Goal: Task Accomplishment & Management: Manage account settings

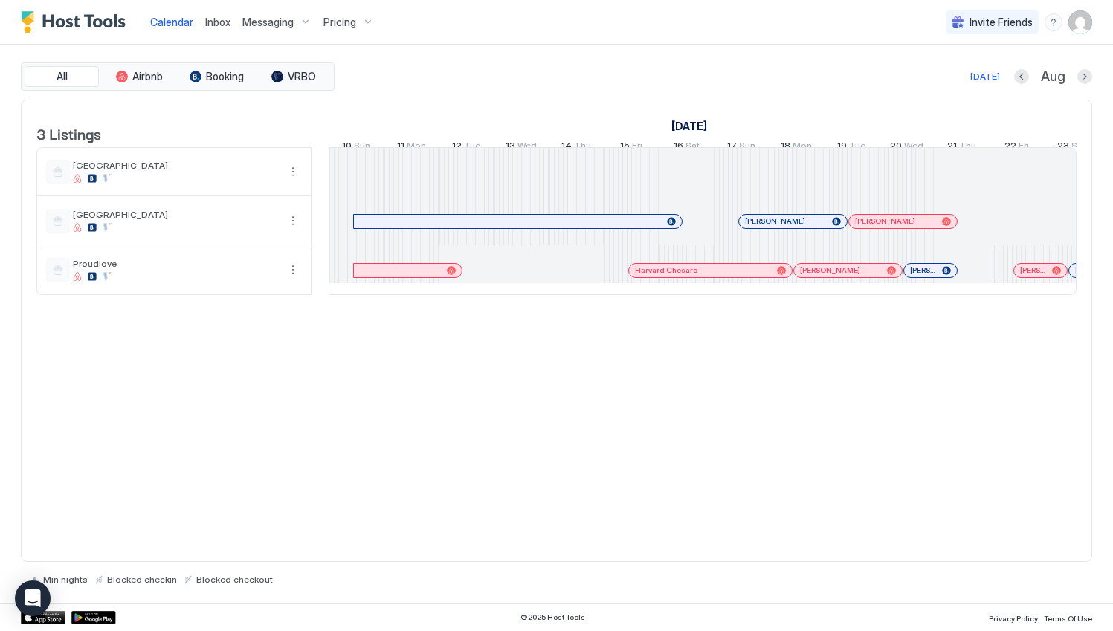
scroll to position [0, 826]
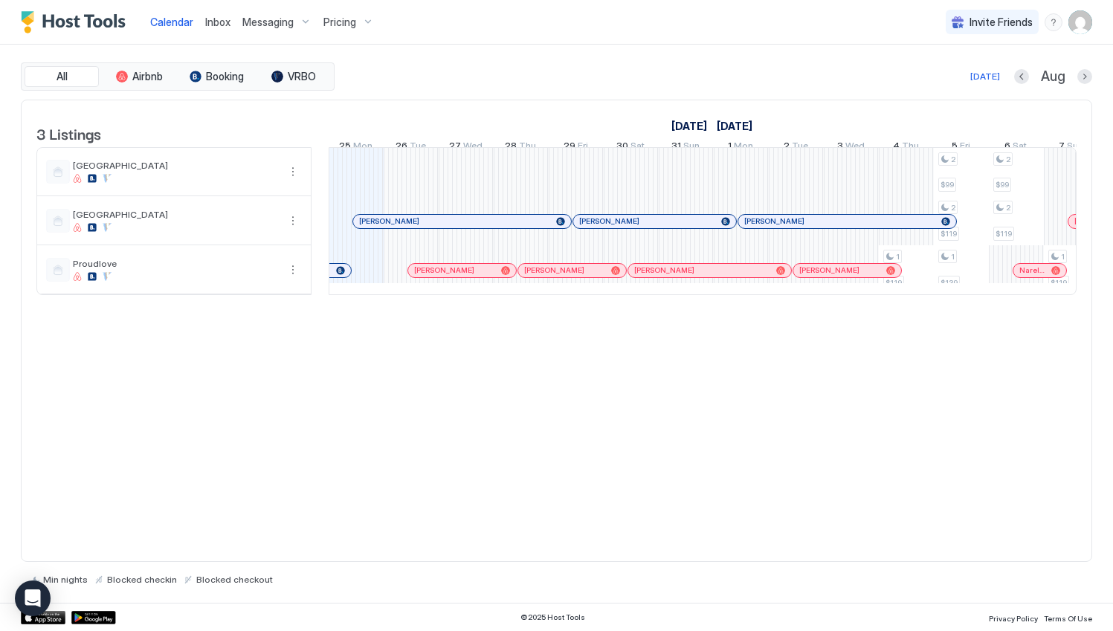
click at [363, 22] on div "Pricing" at bounding box center [348, 22] width 62 height 25
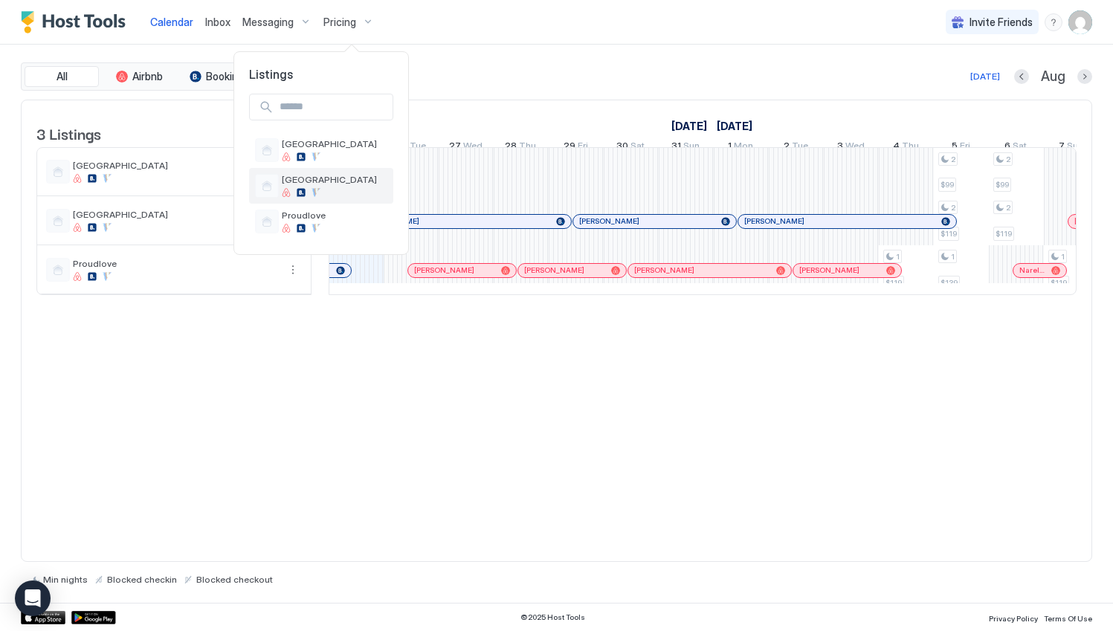
click at [349, 196] on div at bounding box center [335, 192] width 106 height 9
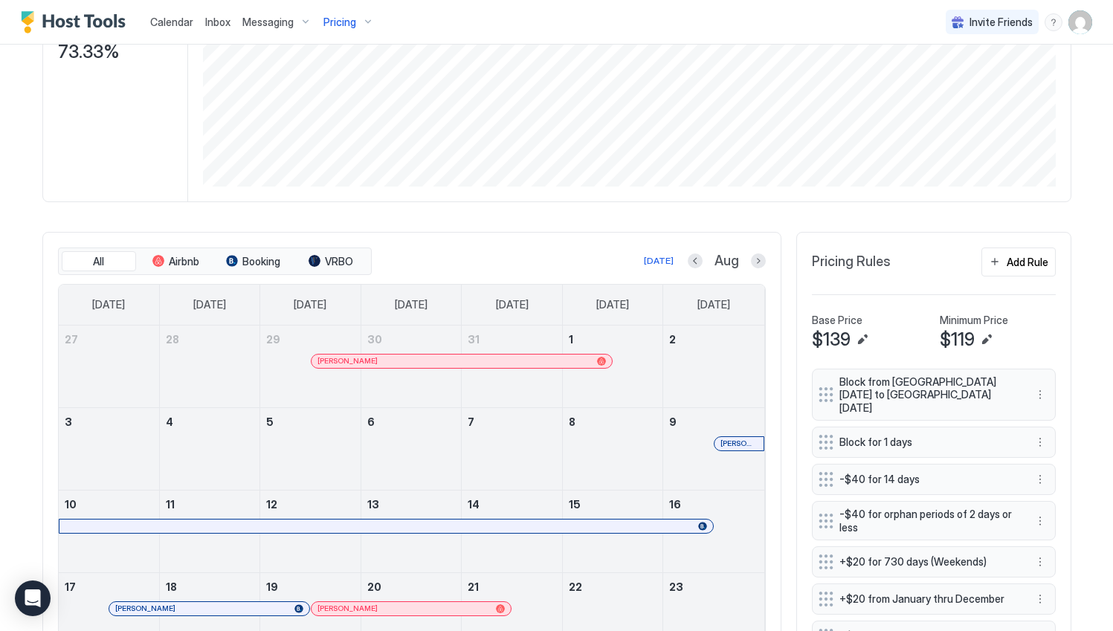
scroll to position [268, 0]
click at [751, 262] on button "Next month" at bounding box center [758, 260] width 15 height 15
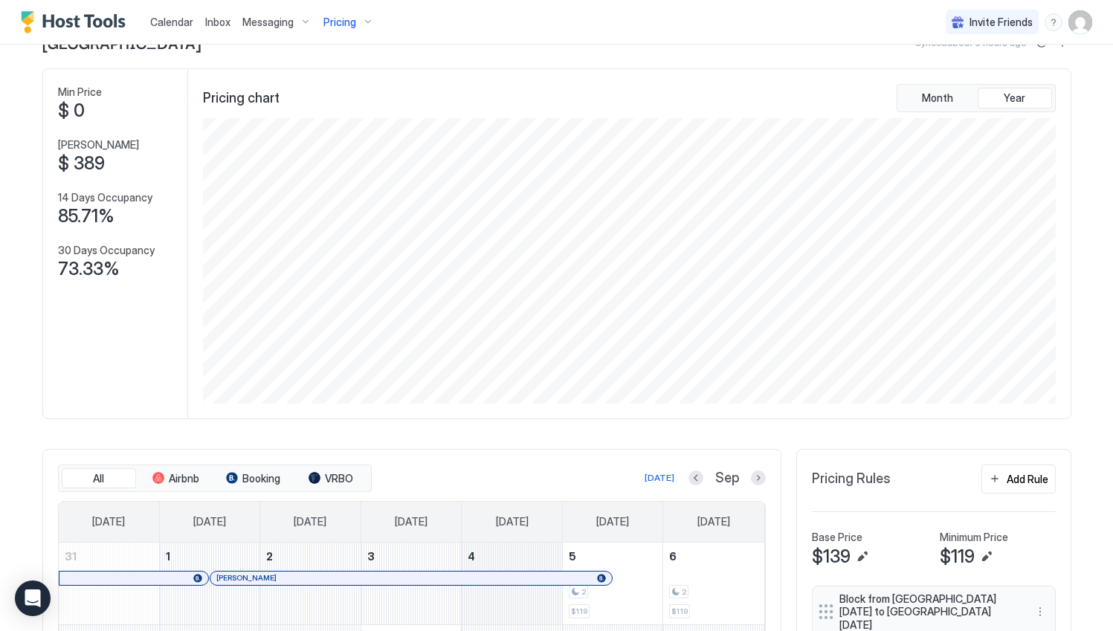
scroll to position [0, 0]
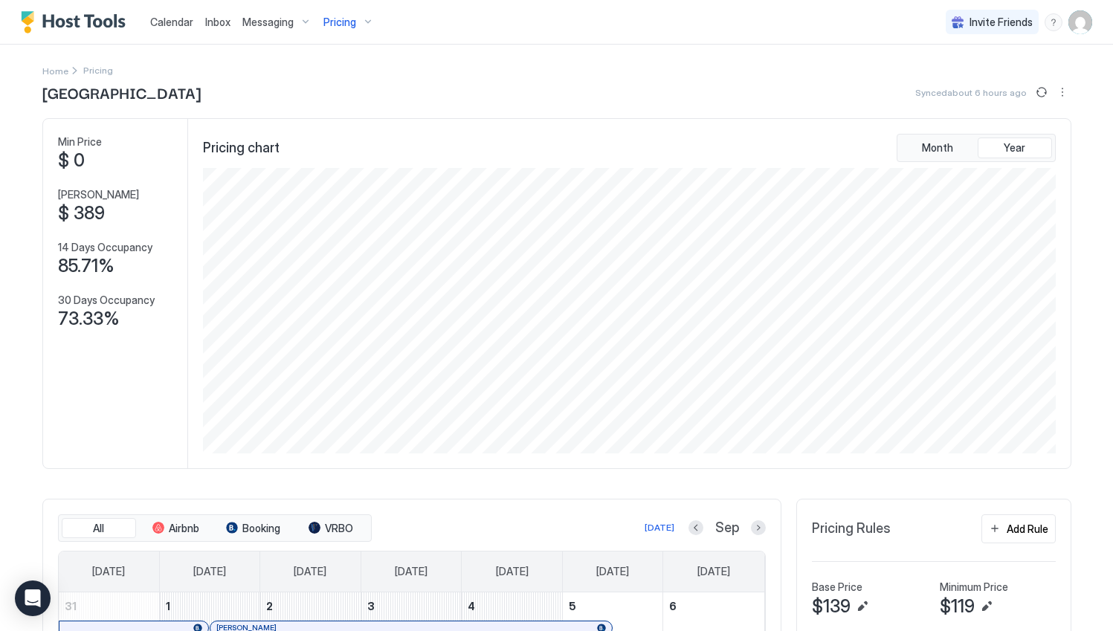
click at [367, 20] on div "Pricing" at bounding box center [348, 22] width 62 height 25
drag, startPoint x: 322, startPoint y: 154, endPoint x: 344, endPoint y: 154, distance: 22.3
click at [322, 155] on div at bounding box center [335, 156] width 106 height 9
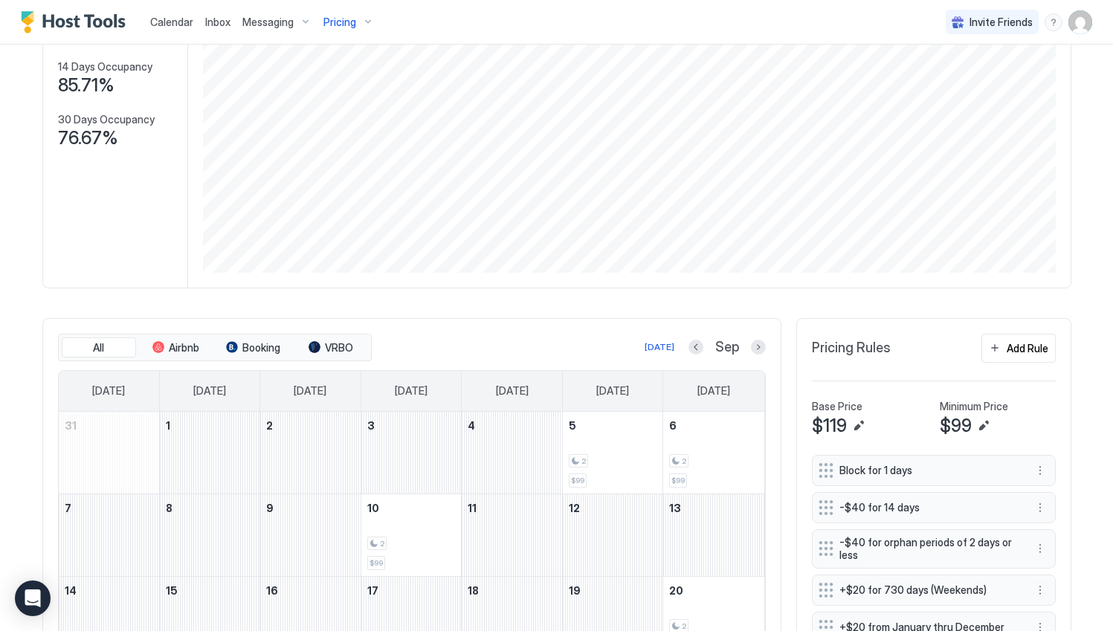
scroll to position [178, 0]
click at [364, 22] on div "Pricing" at bounding box center [348, 22] width 62 height 25
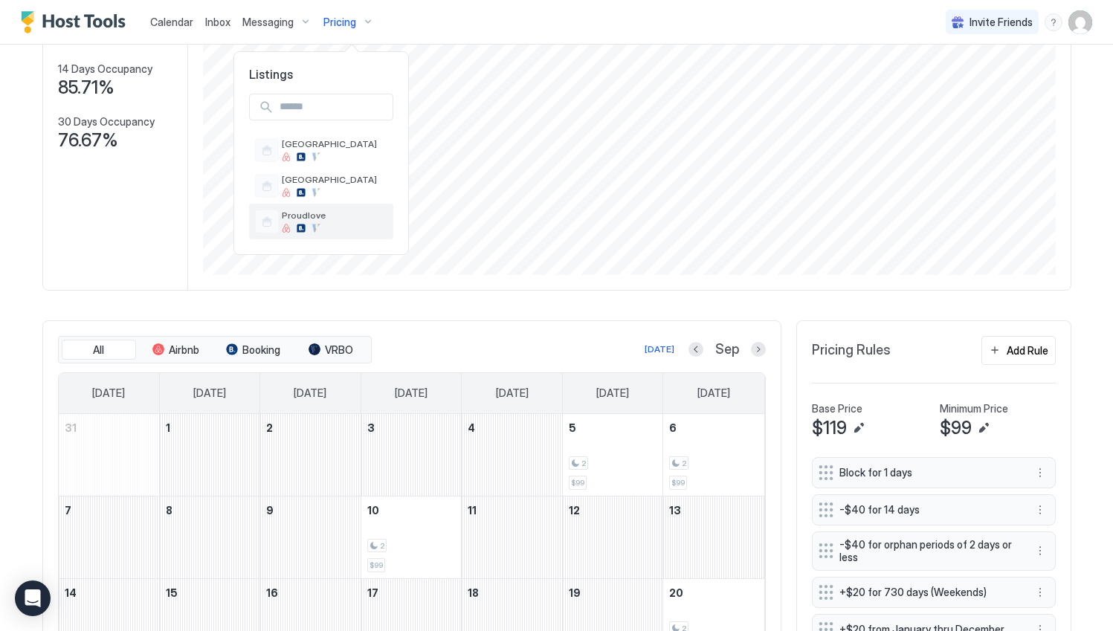
click at [340, 214] on span "Proudlove" at bounding box center [335, 215] width 106 height 11
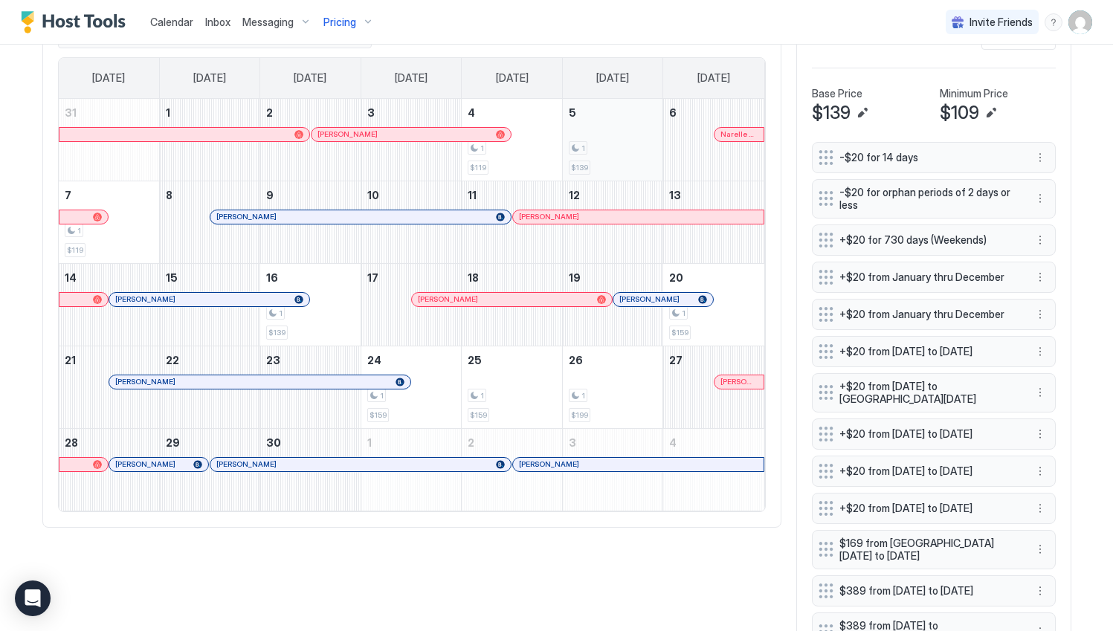
scroll to position [446, 0]
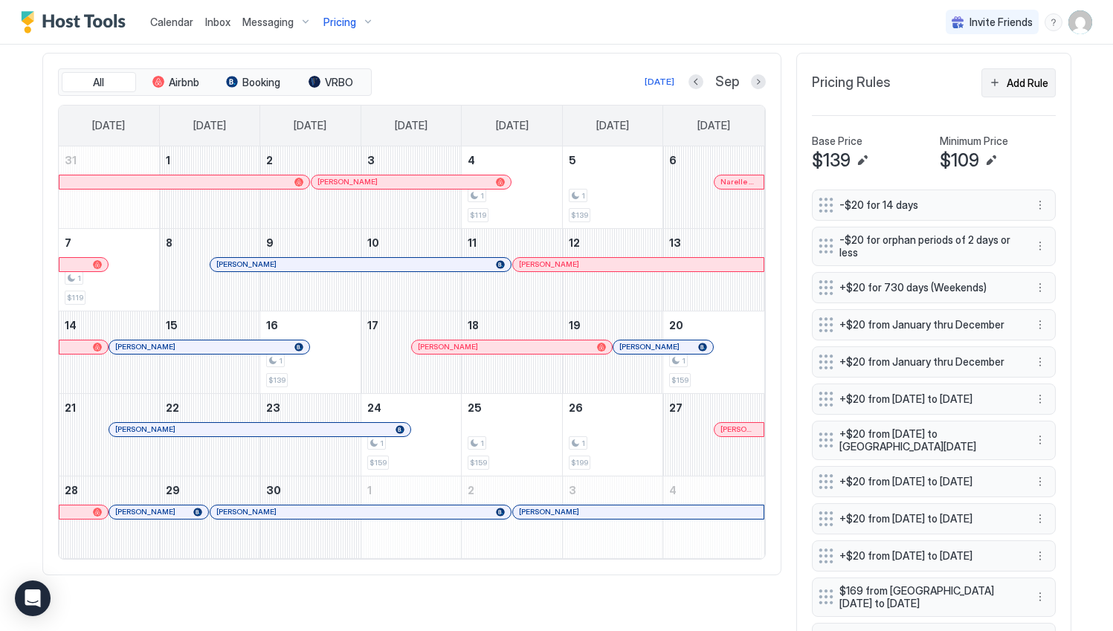
click at [990, 89] on button "Add Rule" at bounding box center [1018, 82] width 74 height 29
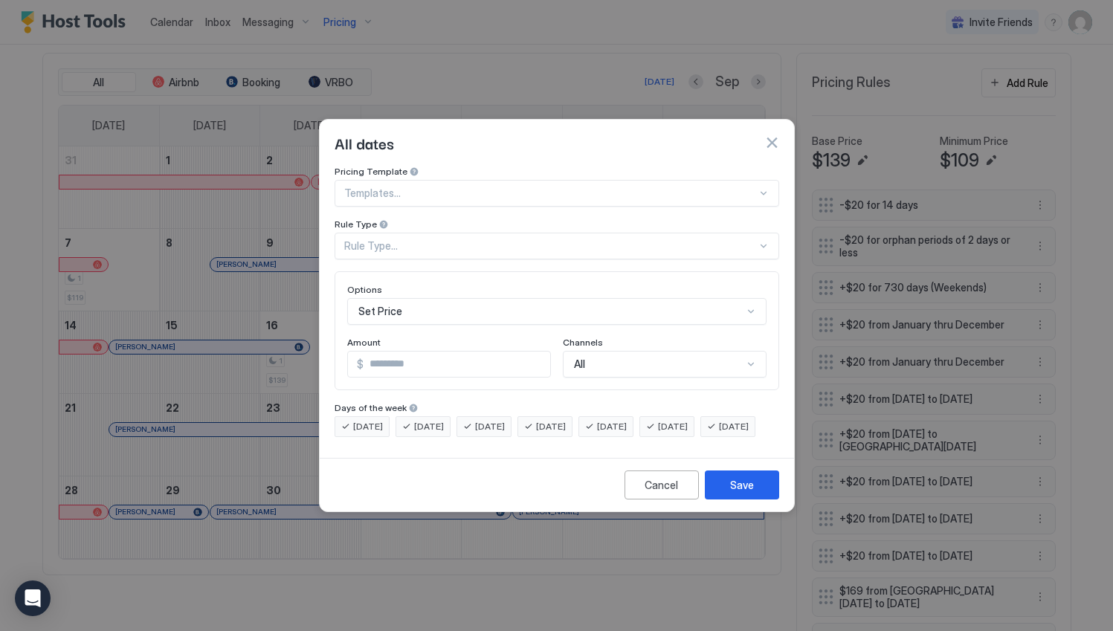
click at [759, 187] on div at bounding box center [764, 193] width 12 height 12
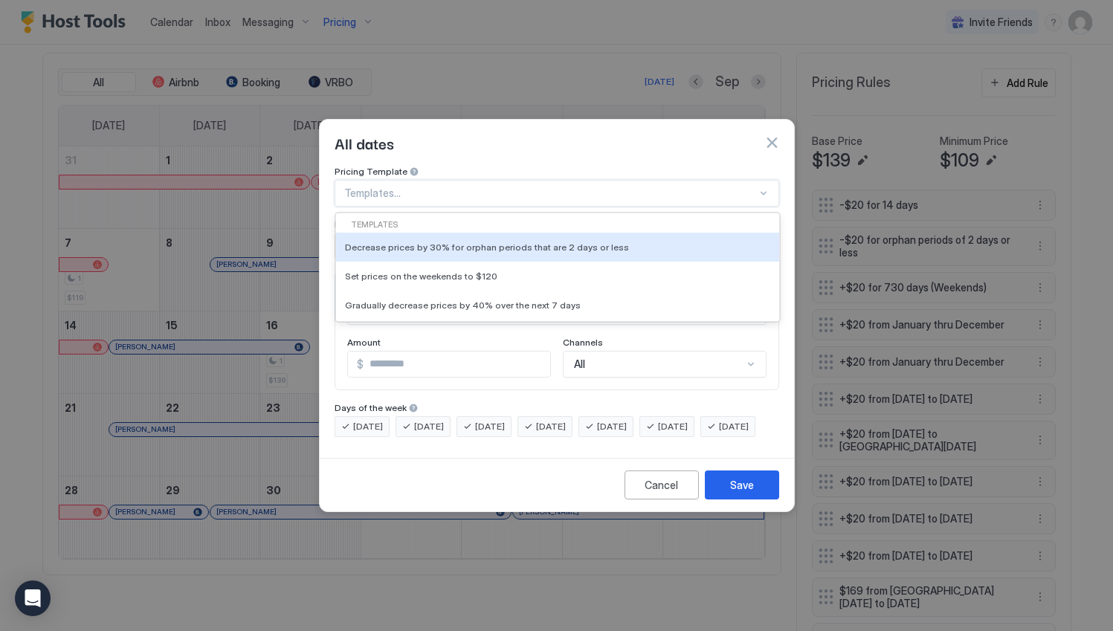
click at [759, 187] on div at bounding box center [764, 193] width 12 height 12
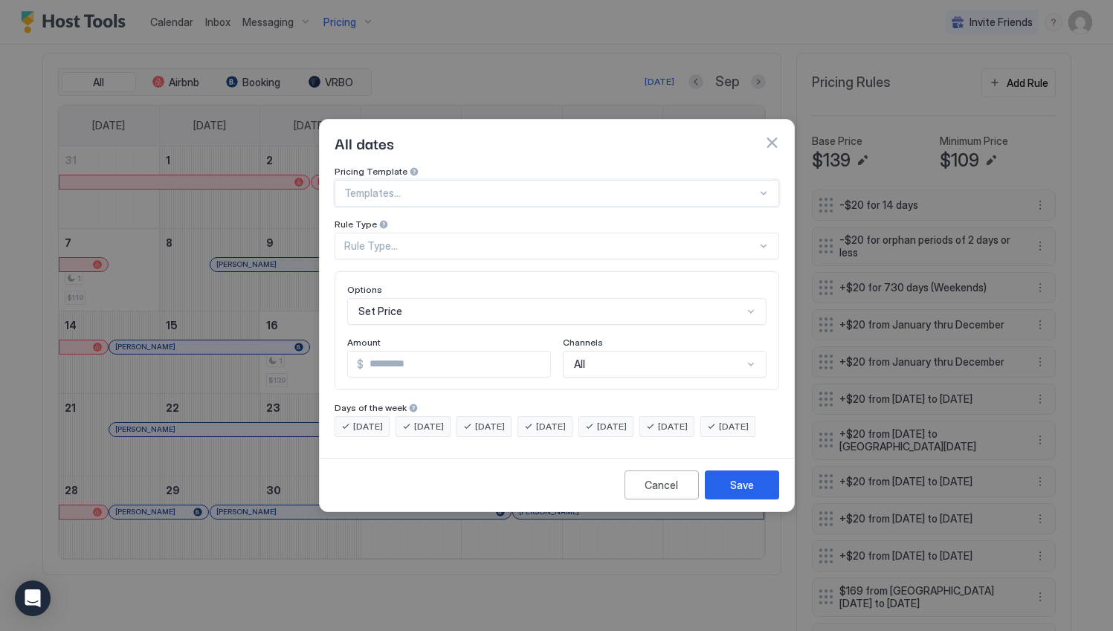
click at [766, 240] on div at bounding box center [764, 246] width 12 height 12
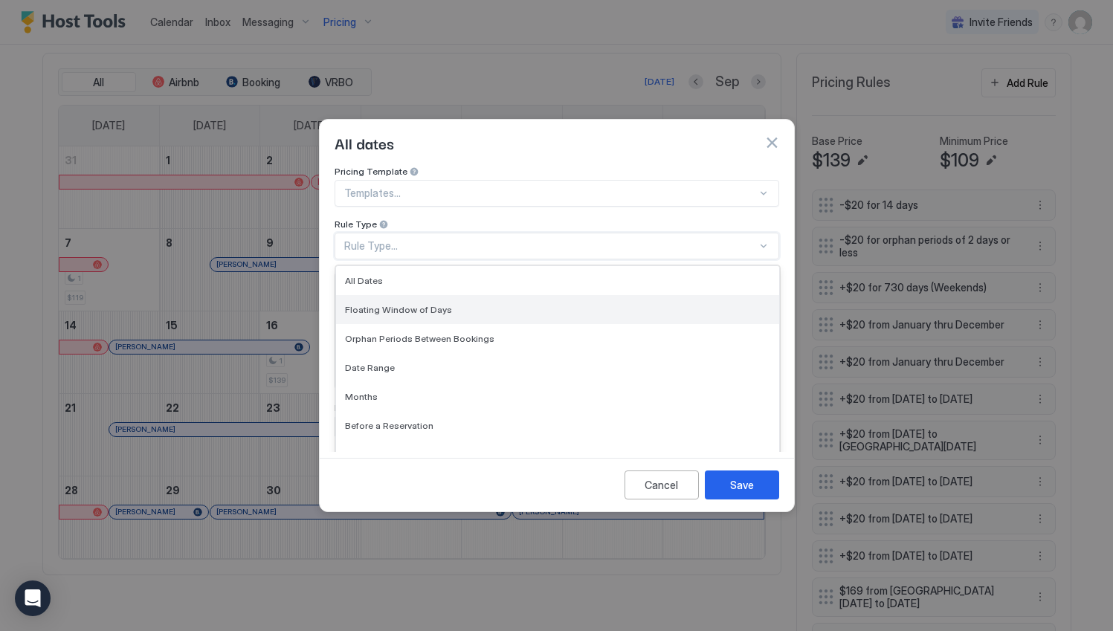
click at [707, 295] on div "Floating Window of Days" at bounding box center [557, 309] width 443 height 29
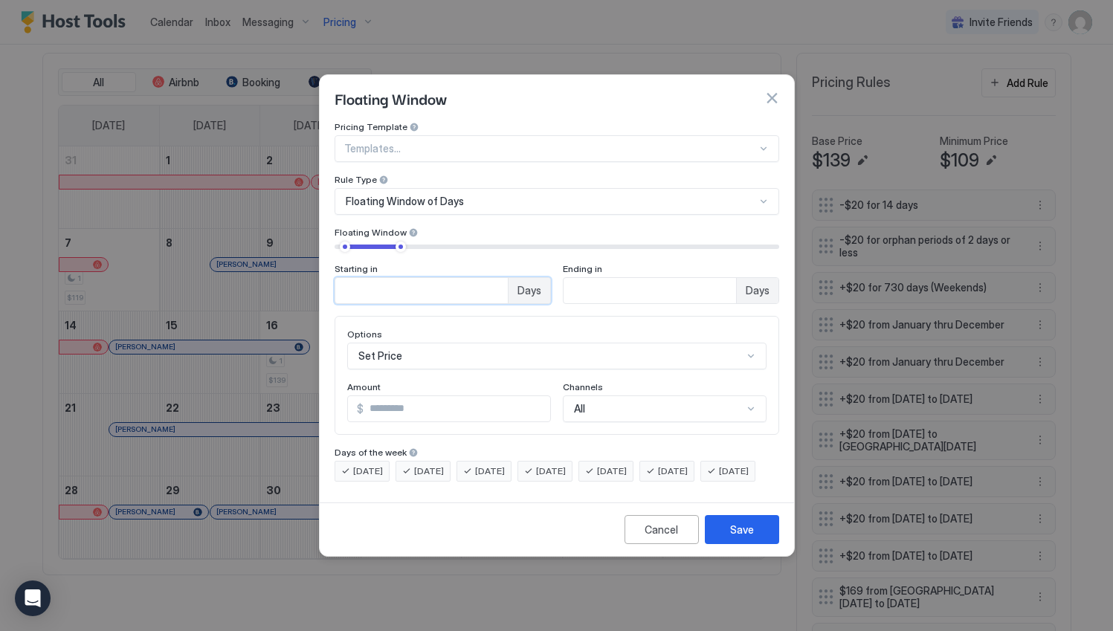
drag, startPoint x: 383, startPoint y: 275, endPoint x: 298, endPoint y: 277, distance: 84.8
click at [298, 277] on div "Floating Window Pricing Template Templates... Rule Type Floating Window of Days…" at bounding box center [556, 315] width 1113 height 631
type input "*"
type input "**"
click at [411, 343] on div "Set Price" at bounding box center [556, 356] width 419 height 27
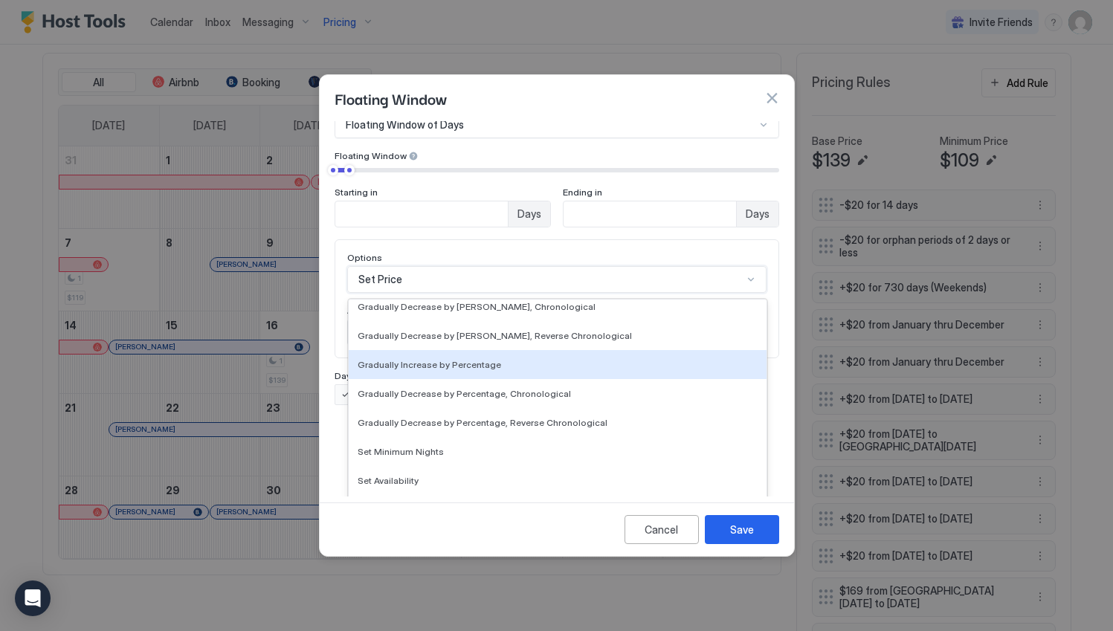
scroll to position [268, 0]
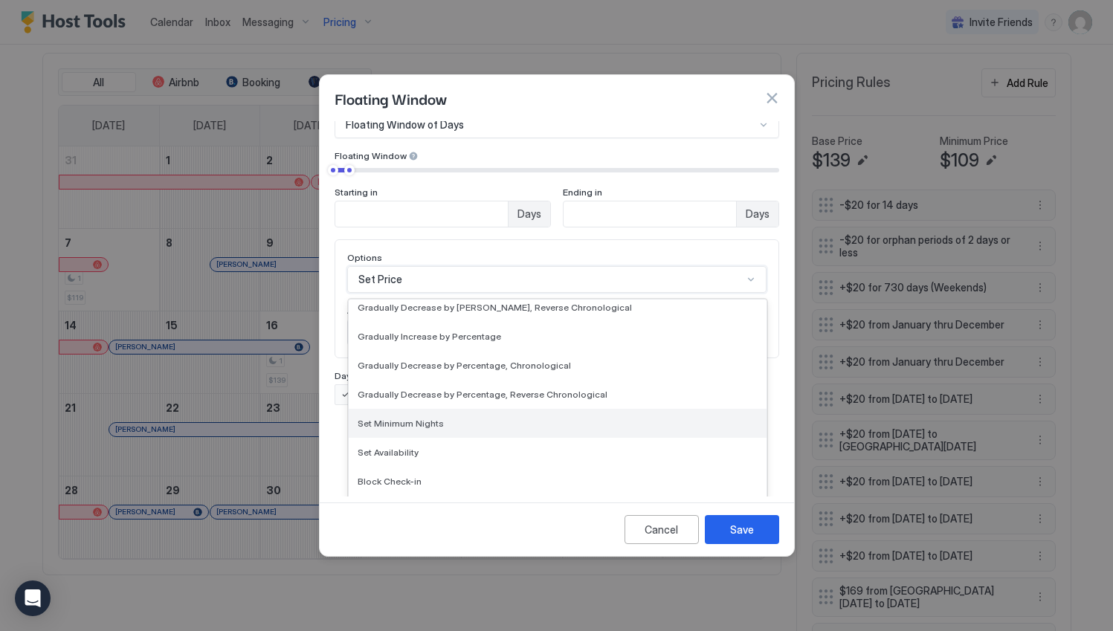
click at [437, 418] on span "Set Minimum Nights" at bounding box center [401, 423] width 86 height 11
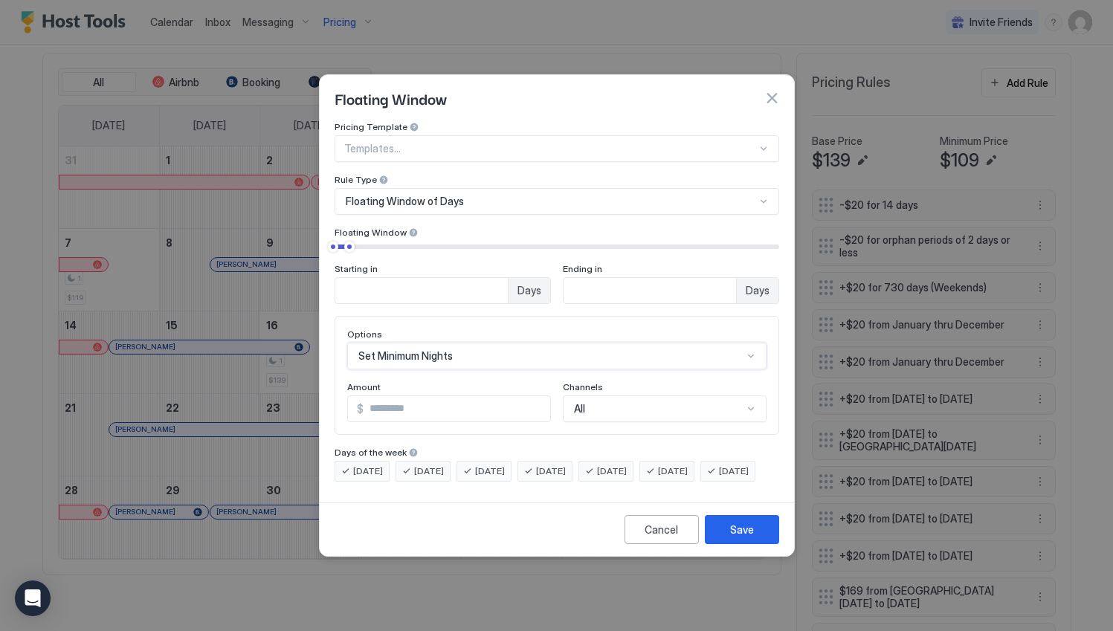
scroll to position [0, 0]
click at [427, 396] on input "*" at bounding box center [428, 408] width 160 height 25
type input "*"
click at [720, 541] on button "Save" at bounding box center [742, 529] width 74 height 29
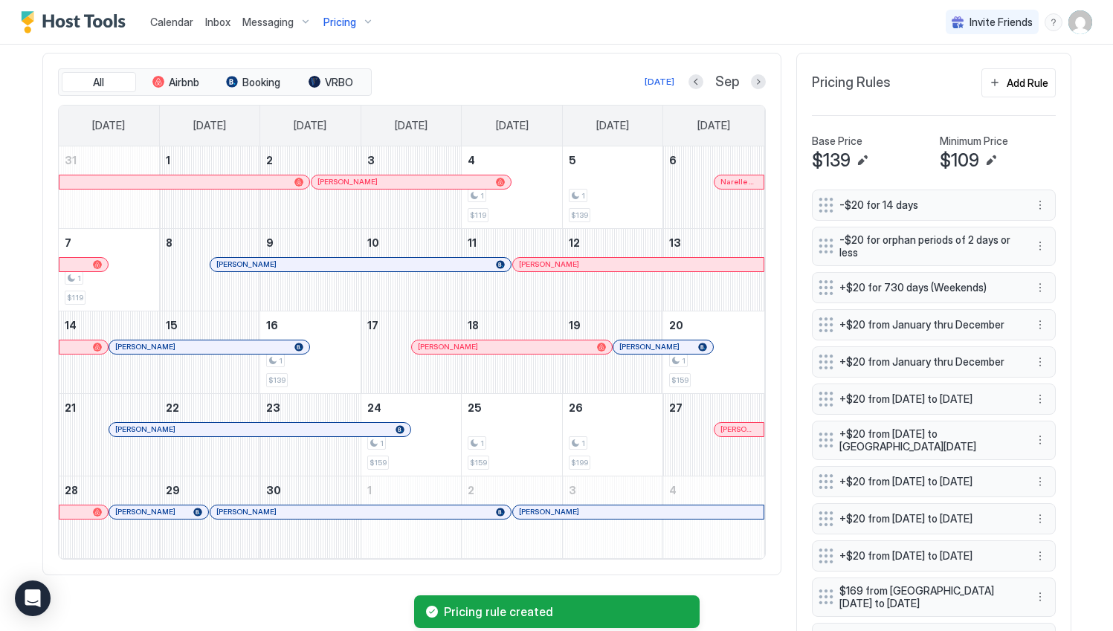
scroll to position [786, 0]
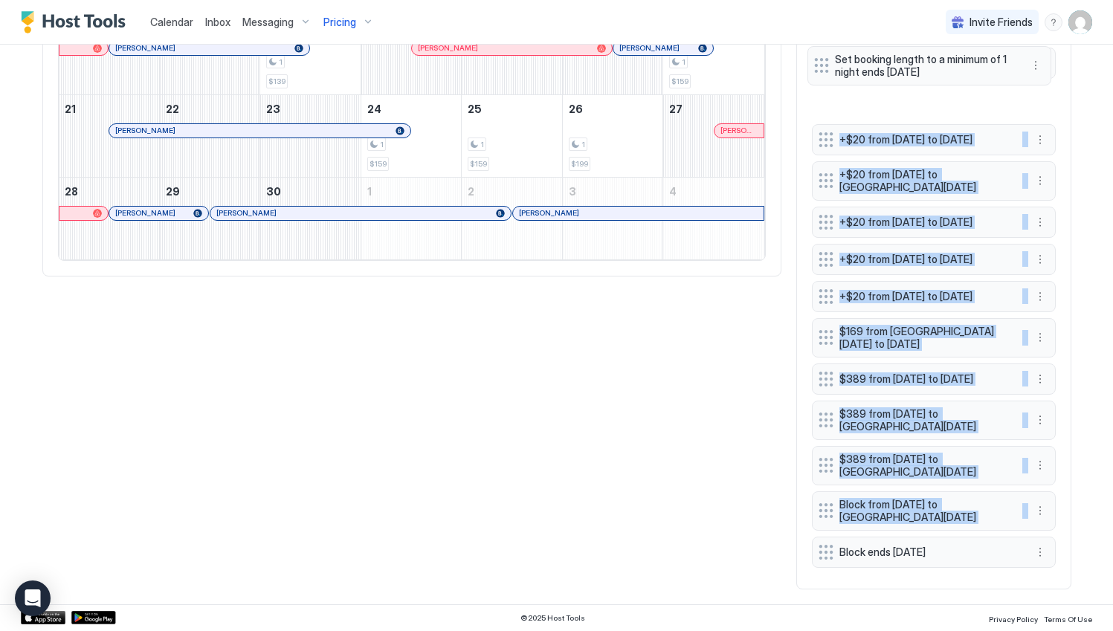
drag, startPoint x: 819, startPoint y: 557, endPoint x: 821, endPoint y: 68, distance: 488.5
click at [821, 68] on div "-$20 for 14 days -$20 for orphan periods of 2 days or less +$20 for 730 days (W…" at bounding box center [934, 232] width 244 height 683
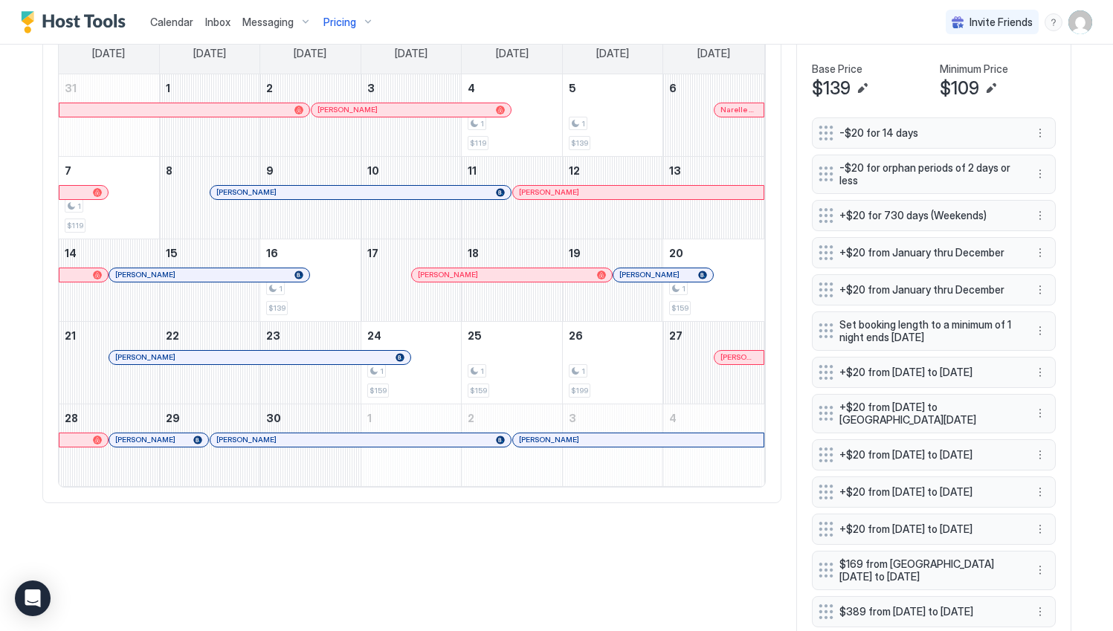
scroll to position [429, 0]
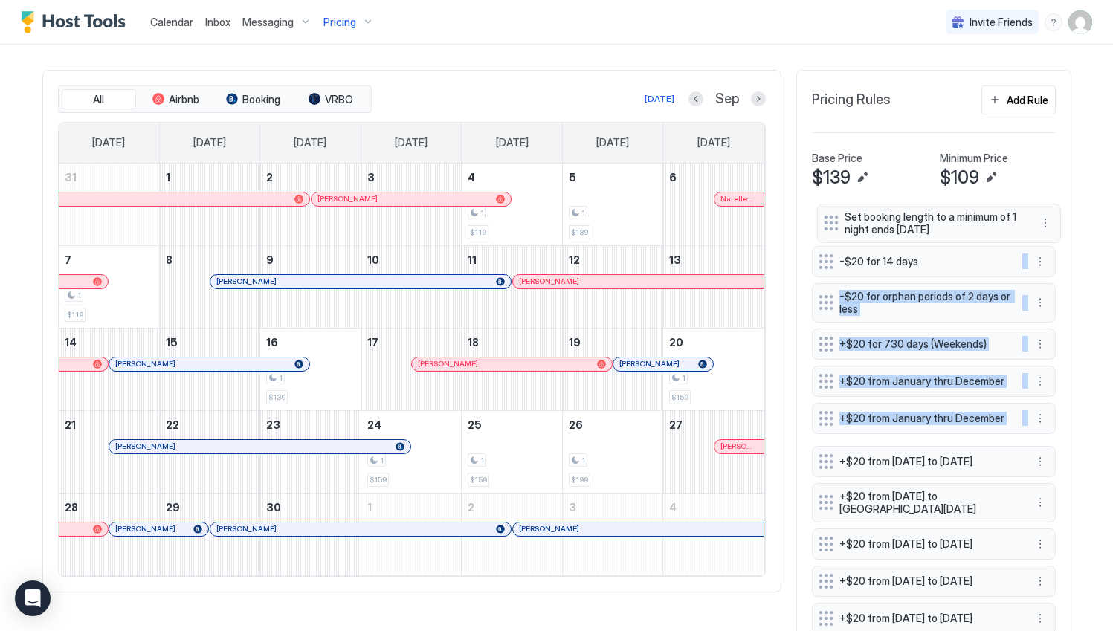
drag, startPoint x: 819, startPoint y: 426, endPoint x: 830, endPoint y: 229, distance: 197.3
click at [830, 229] on div "-$20 for 14 days -$20 for orphan periods of 2 days or less +$20 for 730 days (W…" at bounding box center [934, 548] width 244 height 683
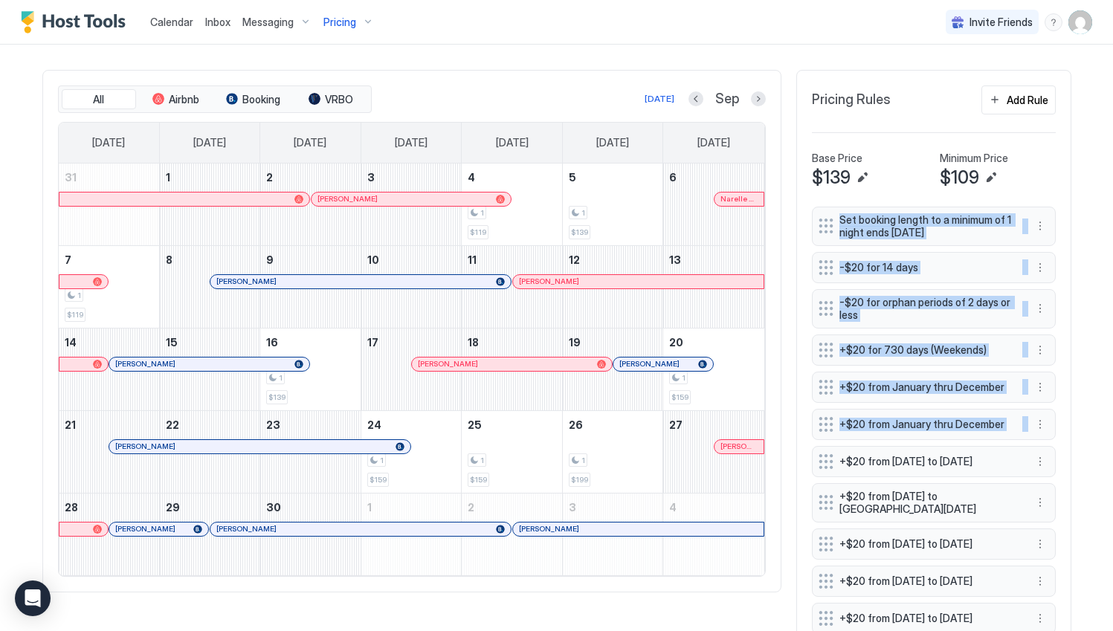
click at [730, 603] on div "All Airbnb Booking VRBO [DATE] Sep [DATE] [DATE] [DATE] [DATE] [DATE] [DATE] [D…" at bounding box center [556, 488] width 1029 height 836
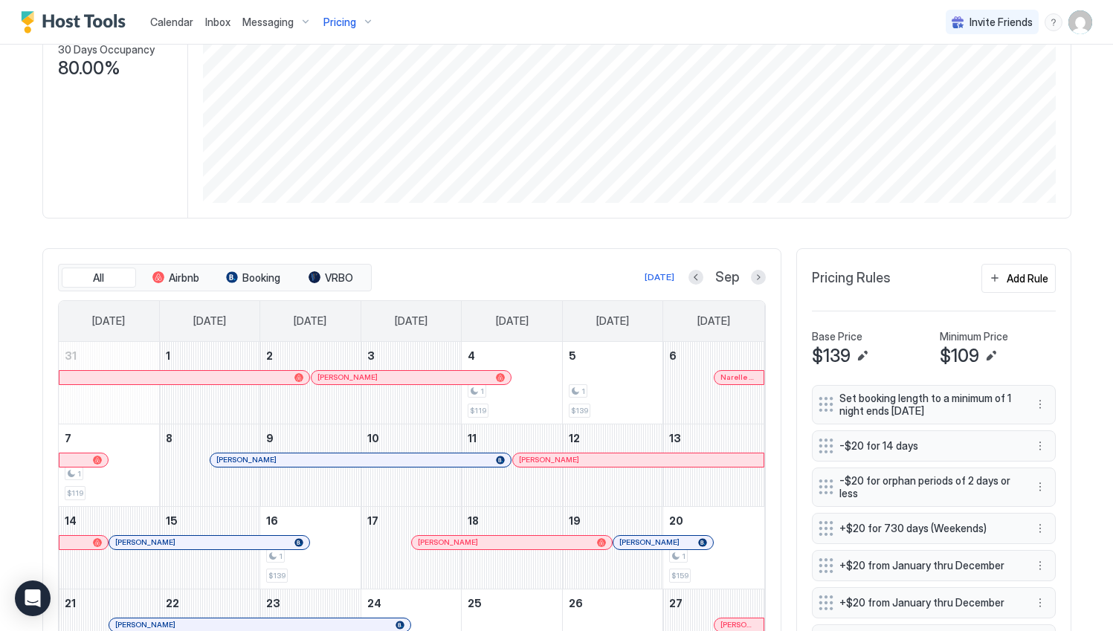
scroll to position [72, 0]
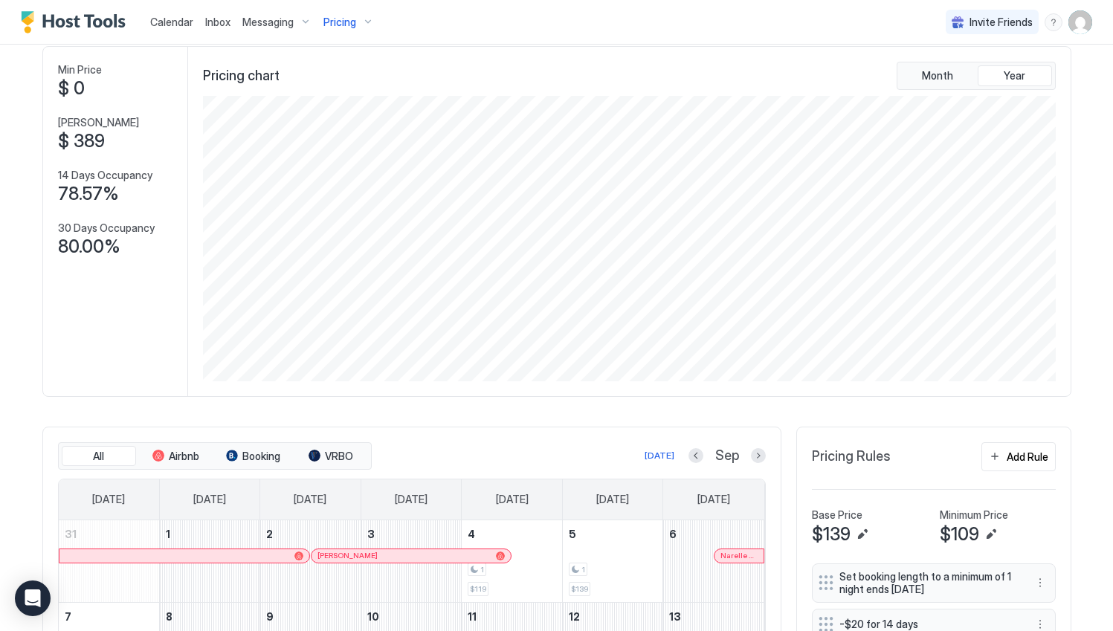
click at [1073, 27] on img "User profile" at bounding box center [1080, 22] width 24 height 24
click at [961, 84] on div "Settings" at bounding box center [985, 84] width 189 height 26
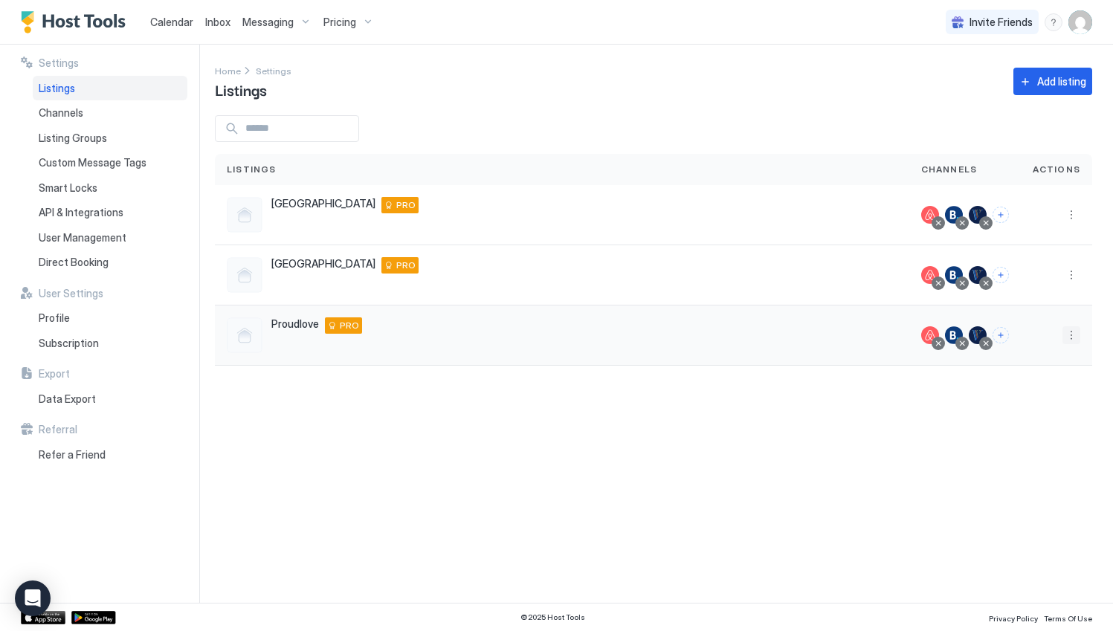
click at [1071, 335] on button "More options" at bounding box center [1071, 335] width 18 height 18
click at [1034, 404] on span "Listing Settings" at bounding box center [1037, 403] width 66 height 11
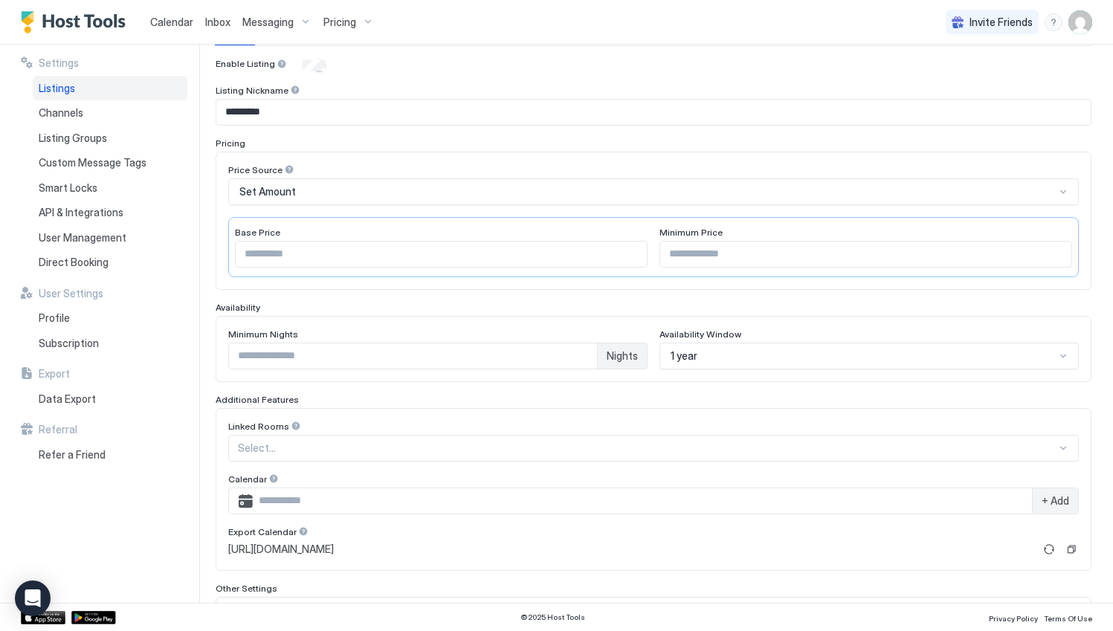
scroll to position [178, 0]
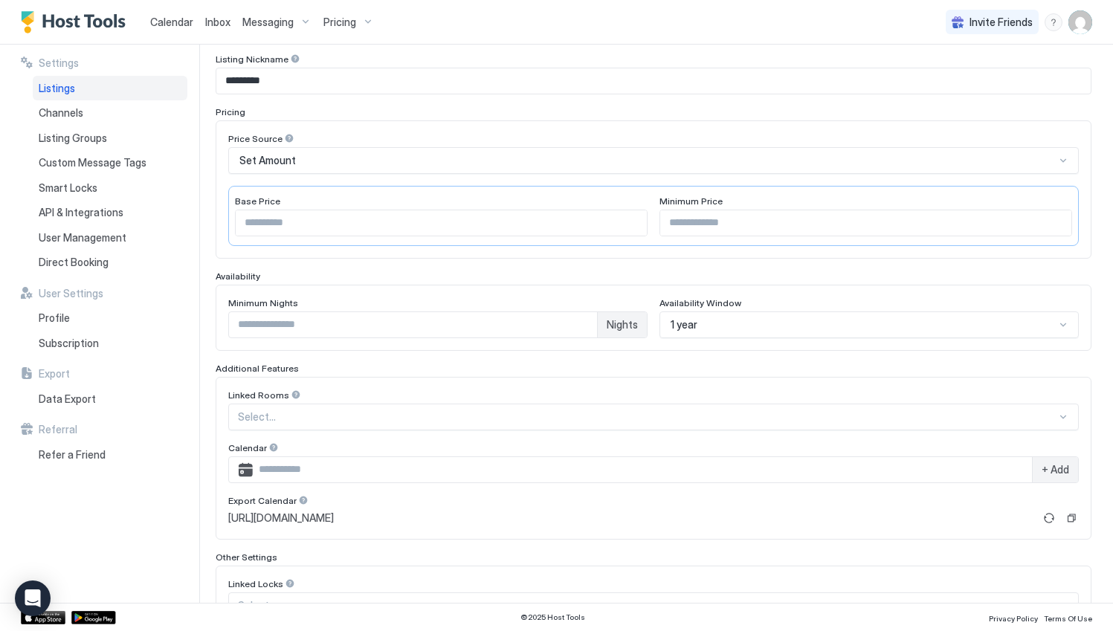
click at [492, 327] on input "*" at bounding box center [413, 324] width 368 height 25
type input "*"
click at [479, 356] on div "Enable Listing Listing Nickname ********* Pricing Price Source Set Amount Base …" at bounding box center [654, 356] width 876 height 659
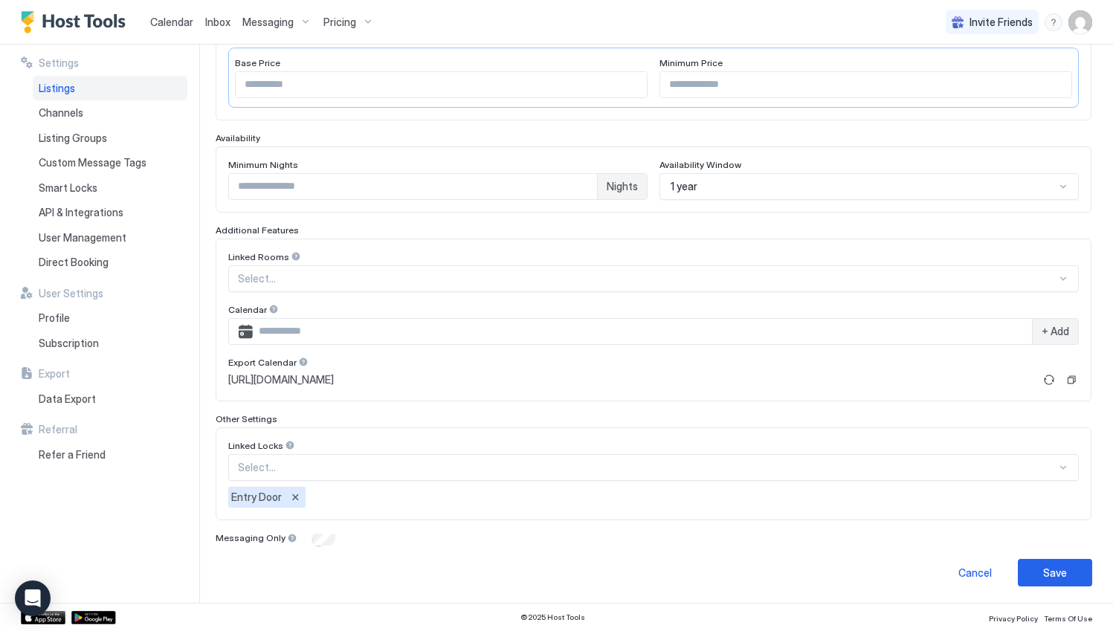
scroll to position [318, 0]
click at [1030, 573] on button "Save" at bounding box center [1055, 572] width 74 height 28
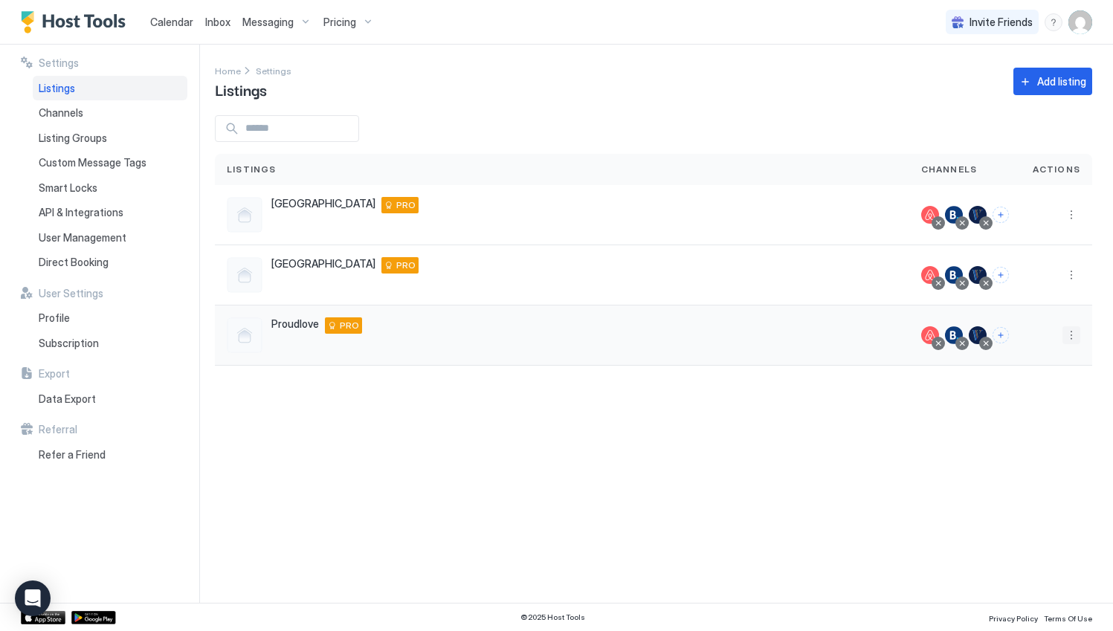
click at [1068, 334] on button "More options" at bounding box center [1071, 335] width 18 height 18
click at [1045, 404] on span "Listing Settings" at bounding box center [1037, 403] width 66 height 11
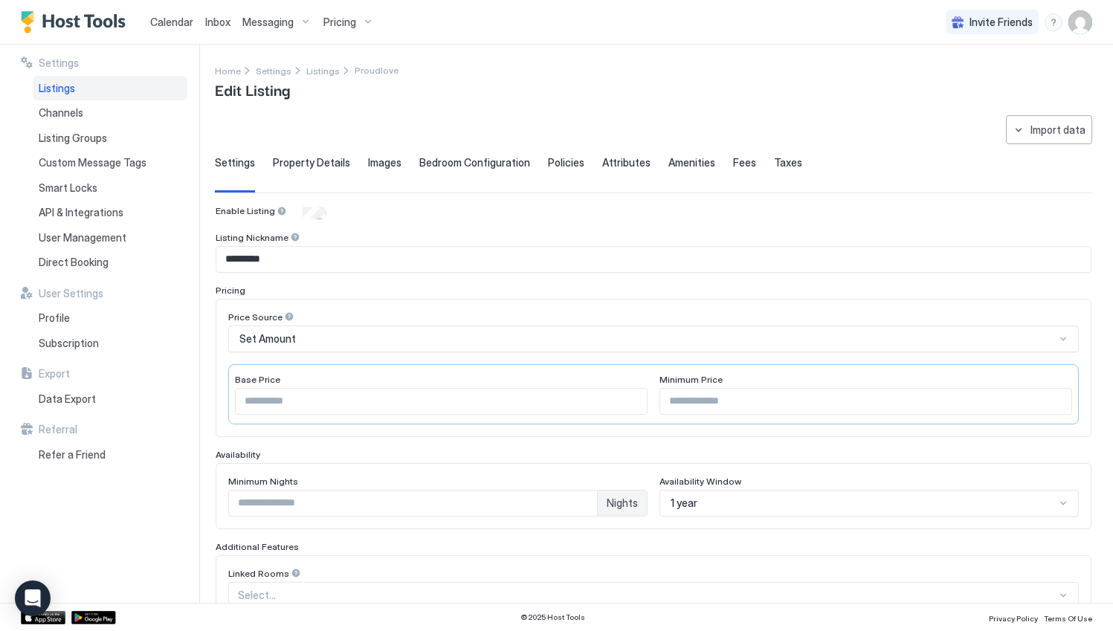
type input "*"
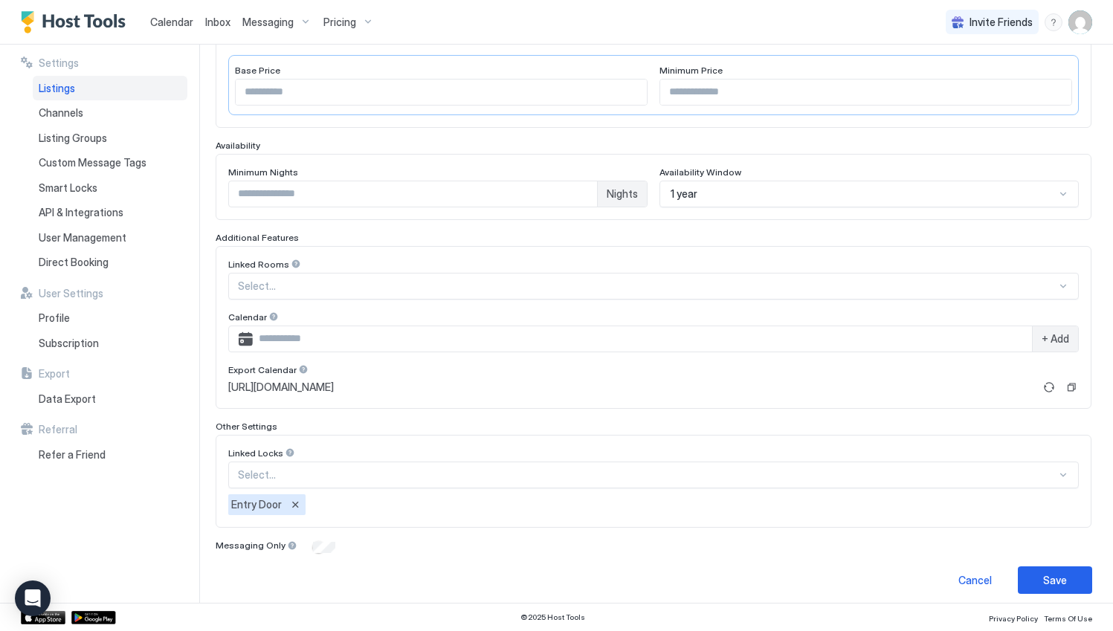
scroll to position [318, 0]
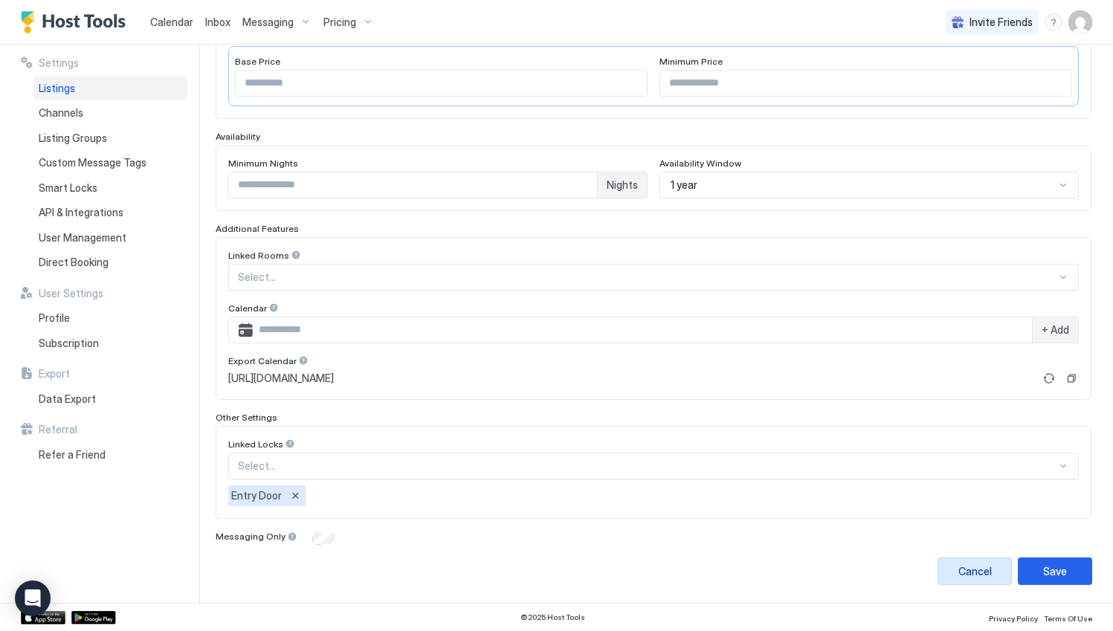
click at [972, 572] on div "Cancel" at bounding box center [974, 572] width 33 height 16
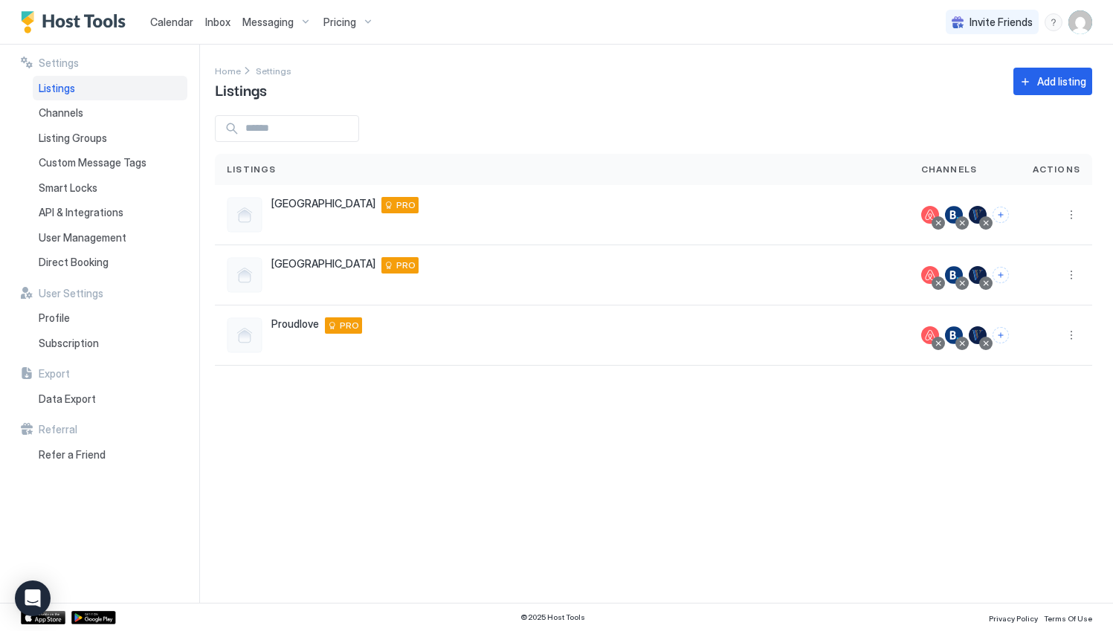
click at [360, 27] on div "Pricing" at bounding box center [348, 22] width 62 height 25
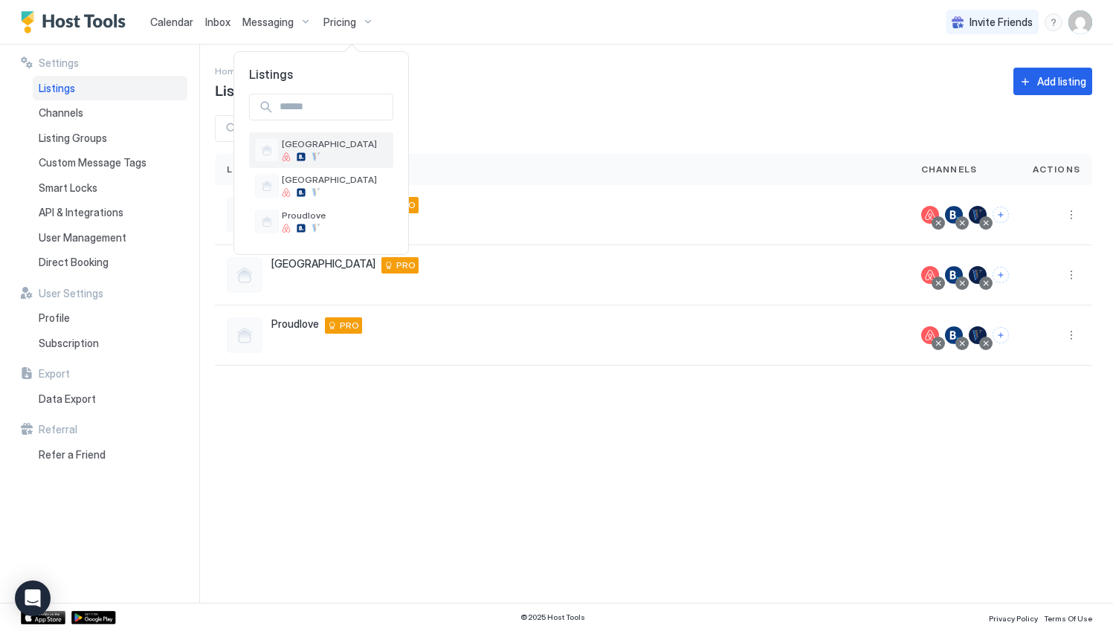
click at [356, 154] on div at bounding box center [335, 156] width 106 height 9
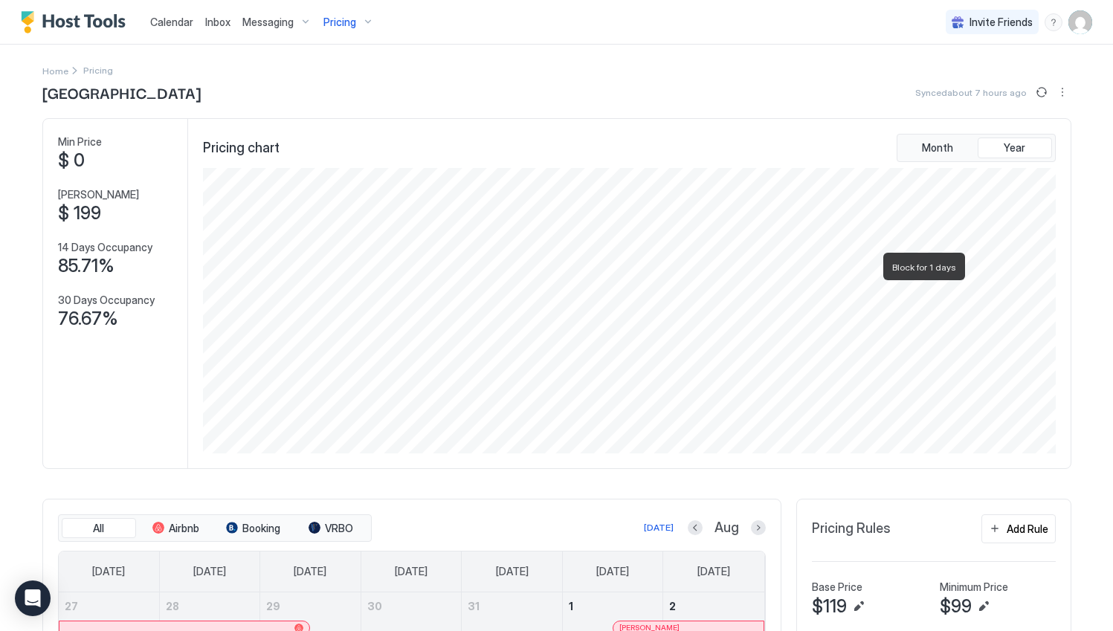
scroll to position [446, 0]
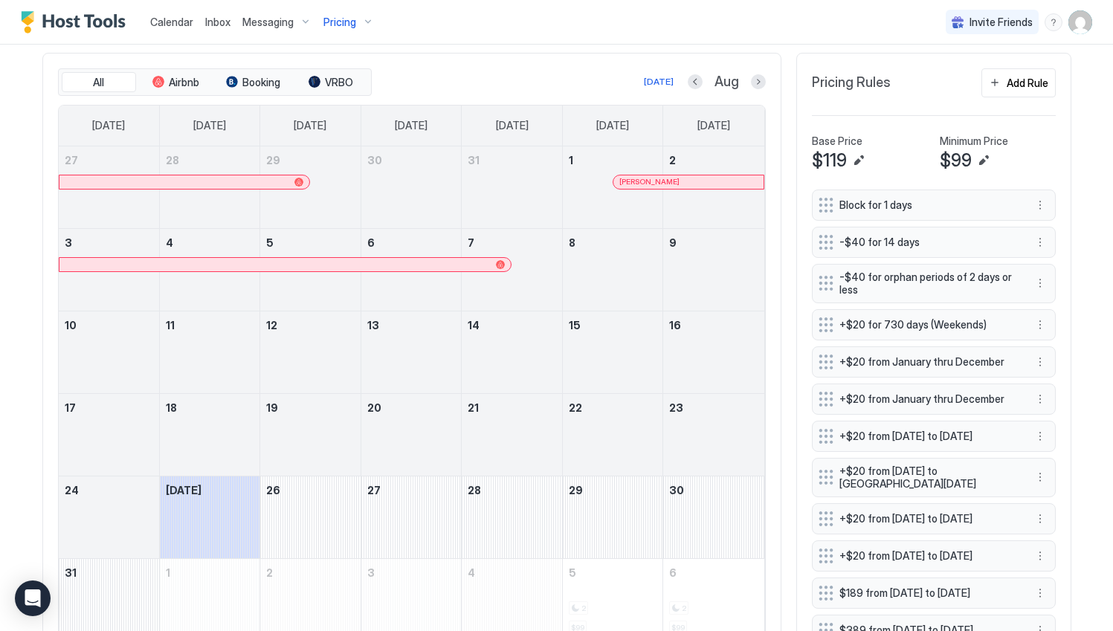
click at [920, 215] on div "Block for 1 days" at bounding box center [934, 205] width 244 height 31
click at [920, 211] on span "Block for 1 days" at bounding box center [927, 205] width 177 height 13
click at [1039, 205] on button "More options" at bounding box center [1040, 205] width 18 height 18
click at [1052, 229] on span "Edit" at bounding box center [1056, 225] width 16 height 11
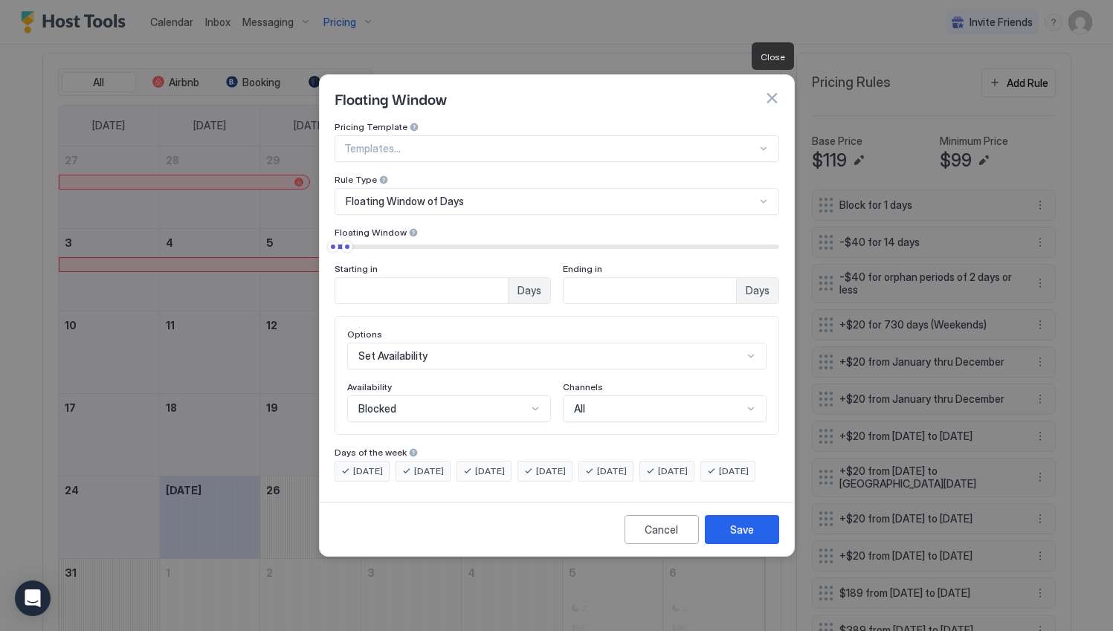
click at [772, 91] on button "button" at bounding box center [771, 98] width 15 height 15
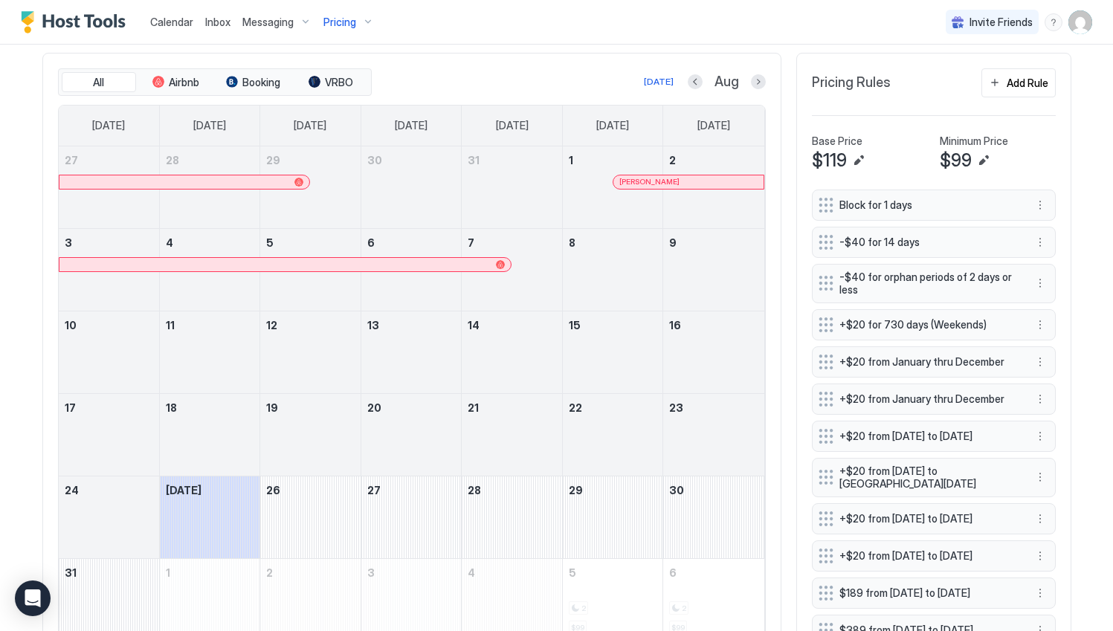
scroll to position [0, 0]
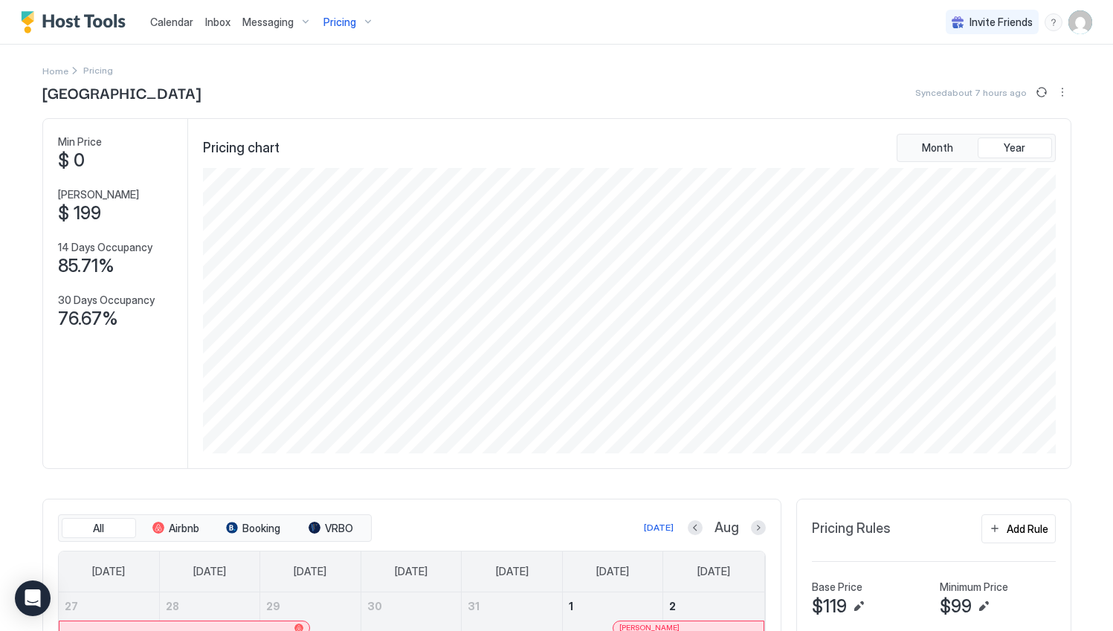
click at [358, 21] on div "Pricing" at bounding box center [348, 22] width 62 height 25
click at [328, 231] on div at bounding box center [335, 228] width 106 height 9
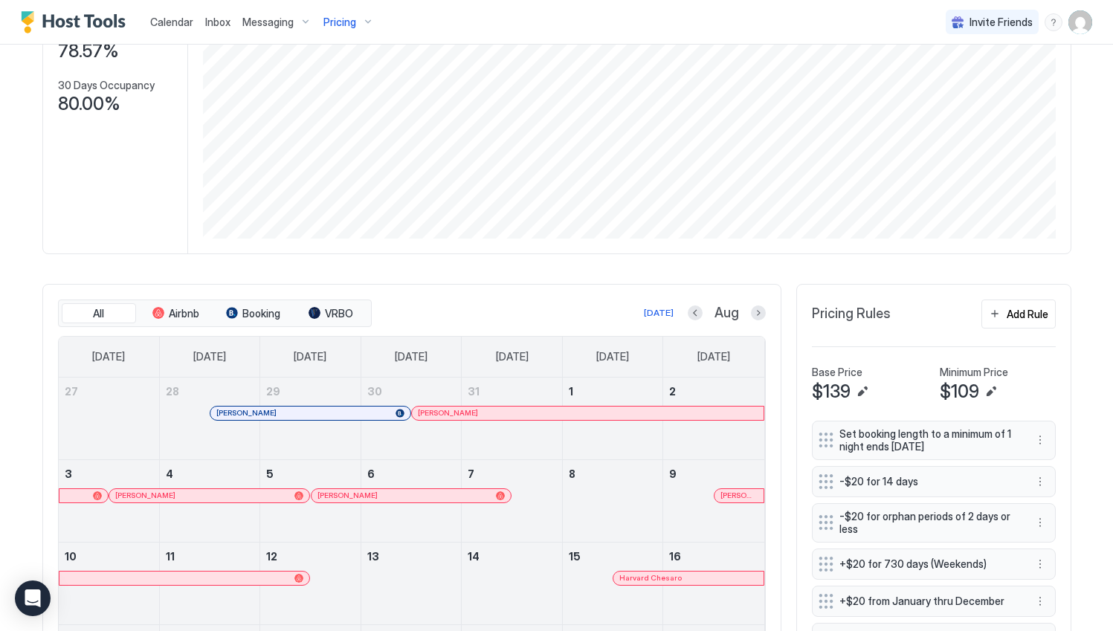
scroll to position [161, 0]
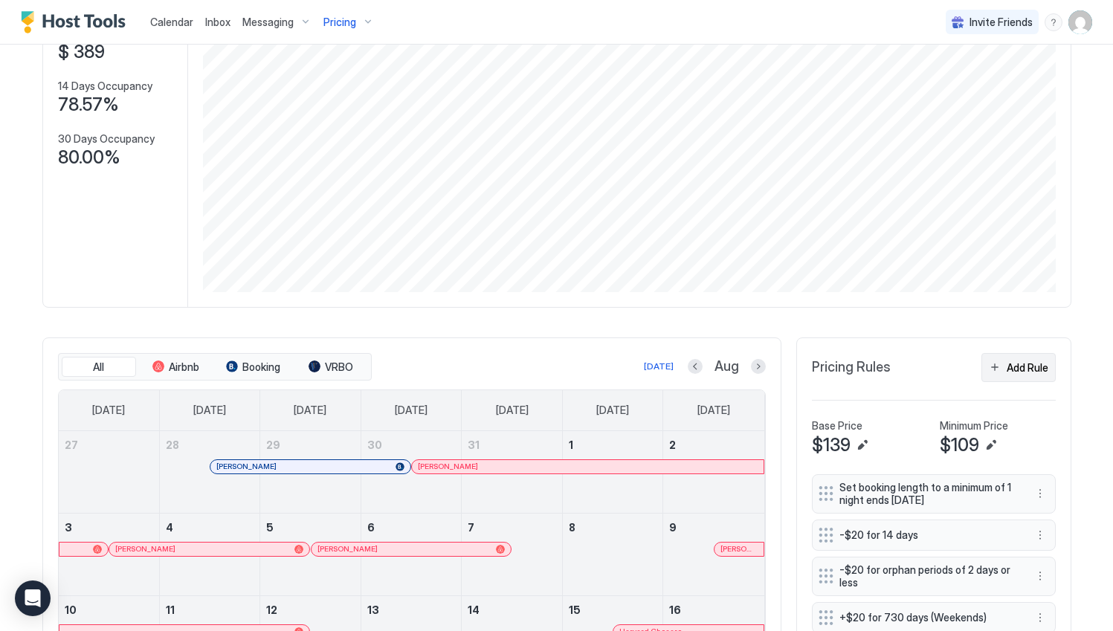
click at [993, 377] on button "Add Rule" at bounding box center [1018, 367] width 74 height 29
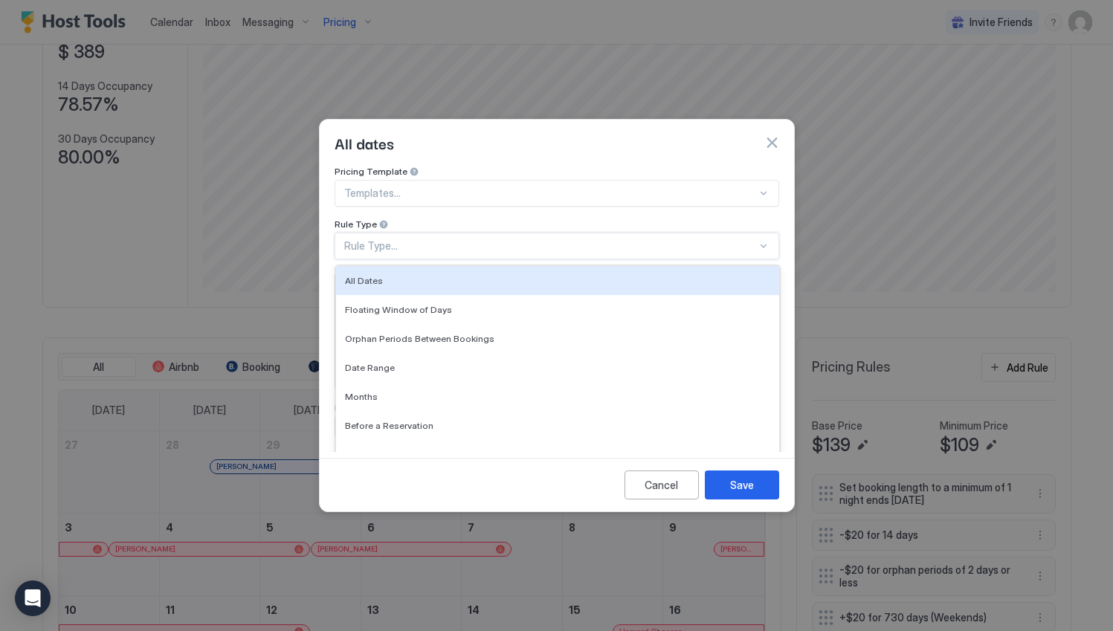
click at [764, 240] on div at bounding box center [764, 246] width 12 height 12
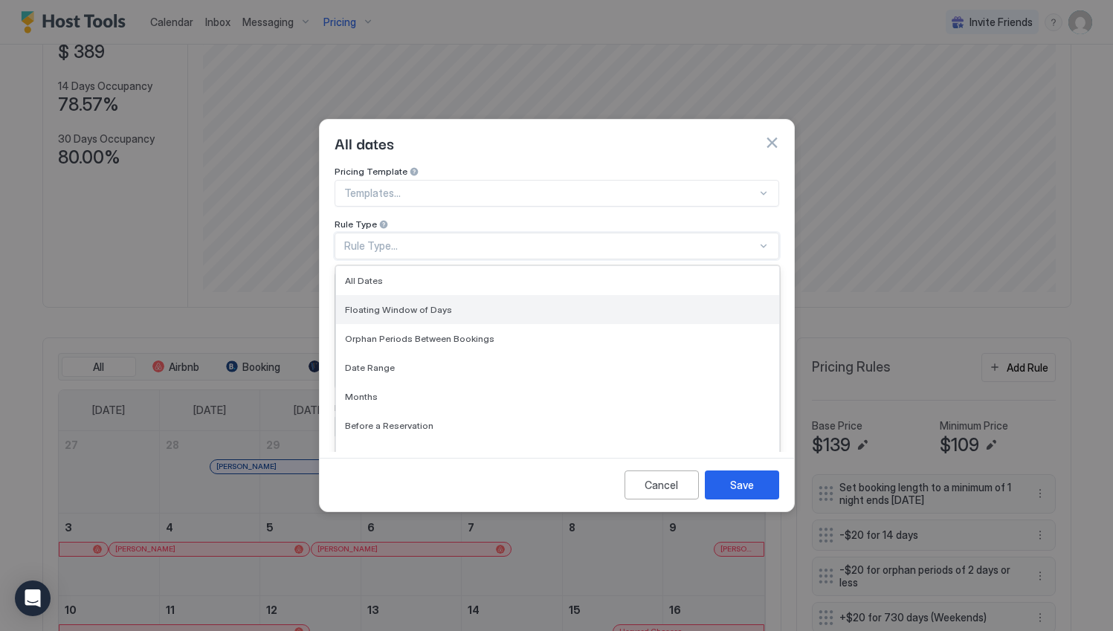
click at [700, 304] on div "Floating Window of Days" at bounding box center [557, 309] width 425 height 11
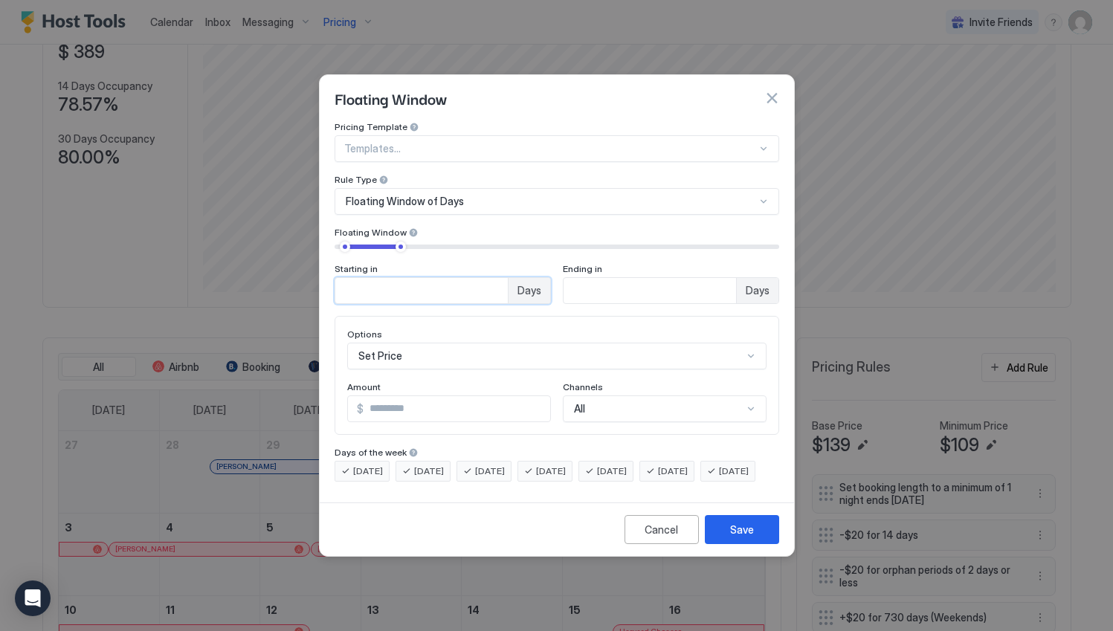
drag, startPoint x: 375, startPoint y: 279, endPoint x: 334, endPoint y: 279, distance: 41.6
click at [335, 279] on div "** Days" at bounding box center [443, 290] width 216 height 27
type input "*"
drag, startPoint x: 604, startPoint y: 270, endPoint x: 612, endPoint y: 276, distance: 10.1
click at [508, 278] on input "**" at bounding box center [421, 290] width 172 height 25
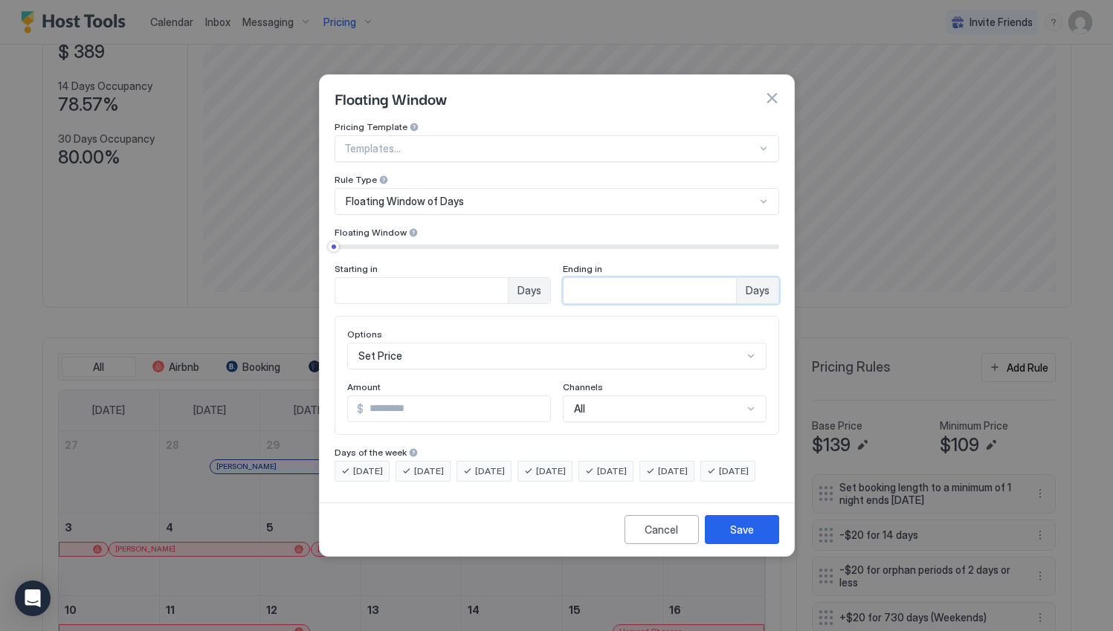
type input "*"
click at [523, 349] on div "Set Price" at bounding box center [556, 356] width 419 height 27
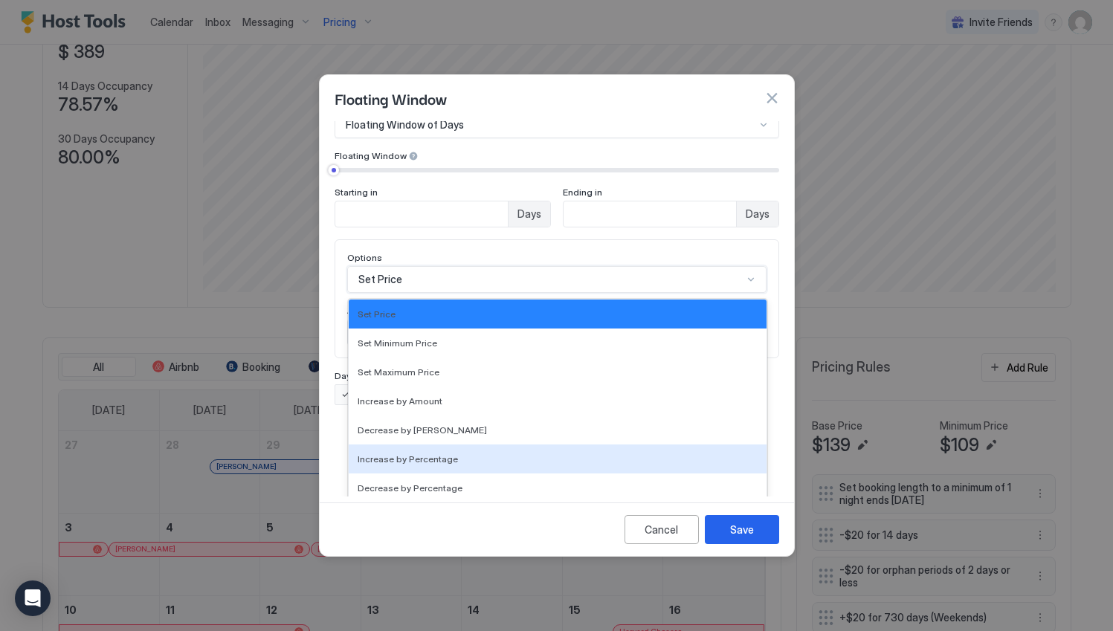
scroll to position [270, 0]
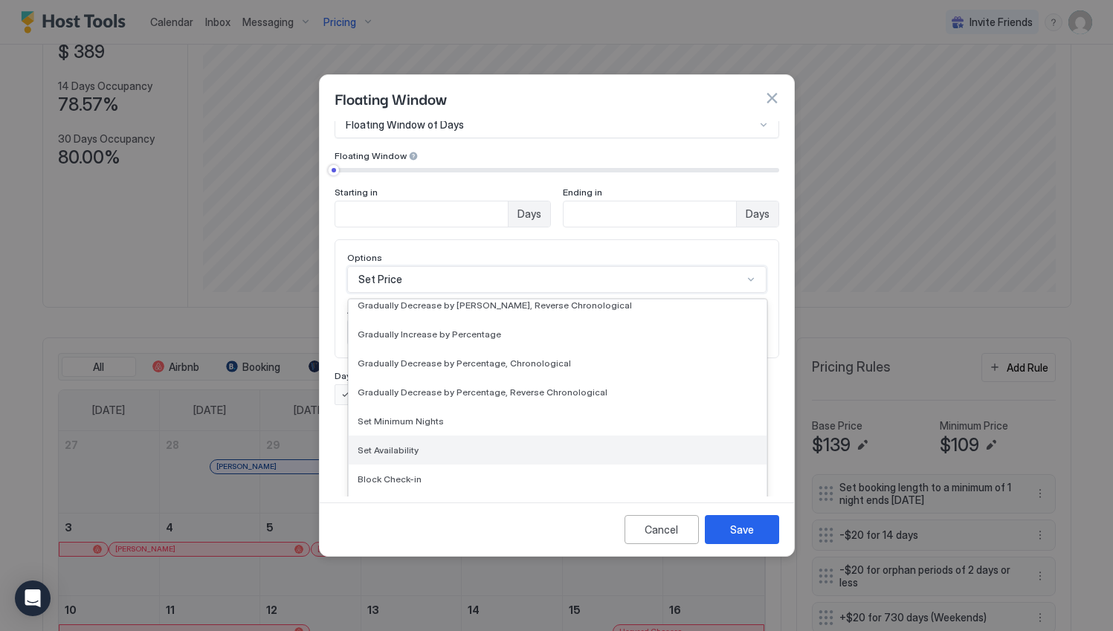
click at [470, 447] on div "Set Availability" at bounding box center [558, 450] width 418 height 29
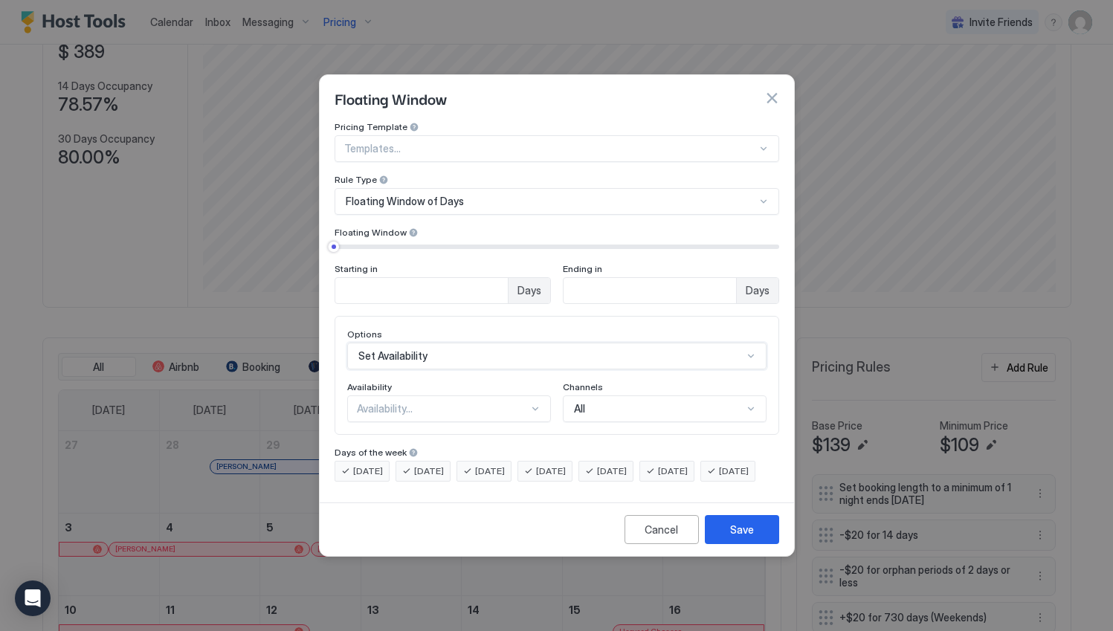
click at [466, 402] on div "Availability..." at bounding box center [443, 408] width 172 height 13
click at [431, 471] on div "Blocked" at bounding box center [450, 472] width 202 height 29
click at [727, 530] on button "Save" at bounding box center [742, 529] width 74 height 29
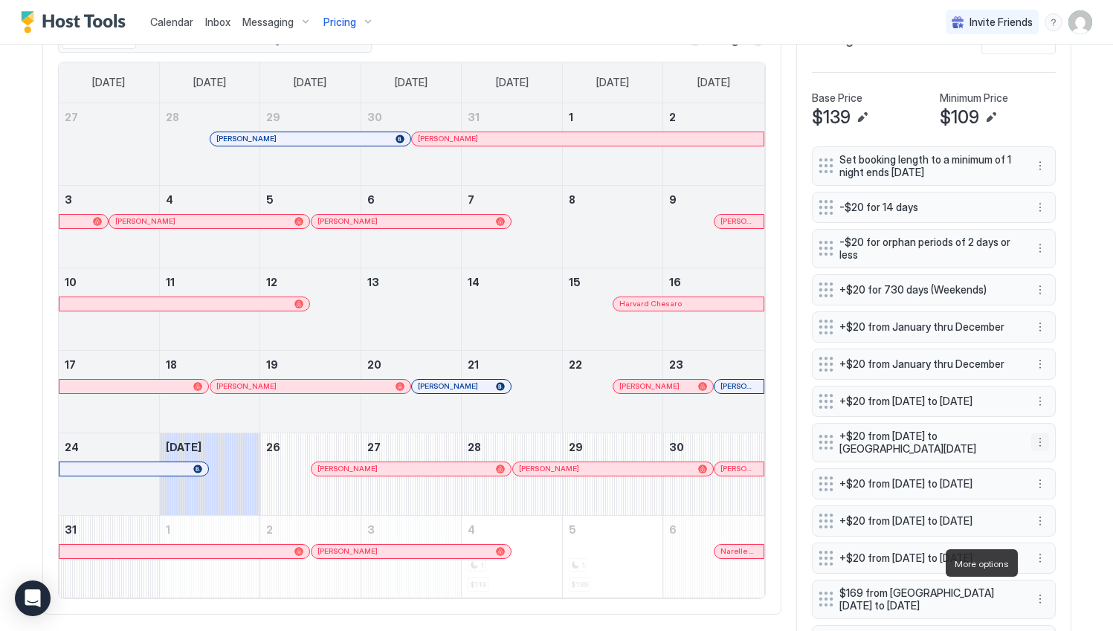
scroll to position [823, 0]
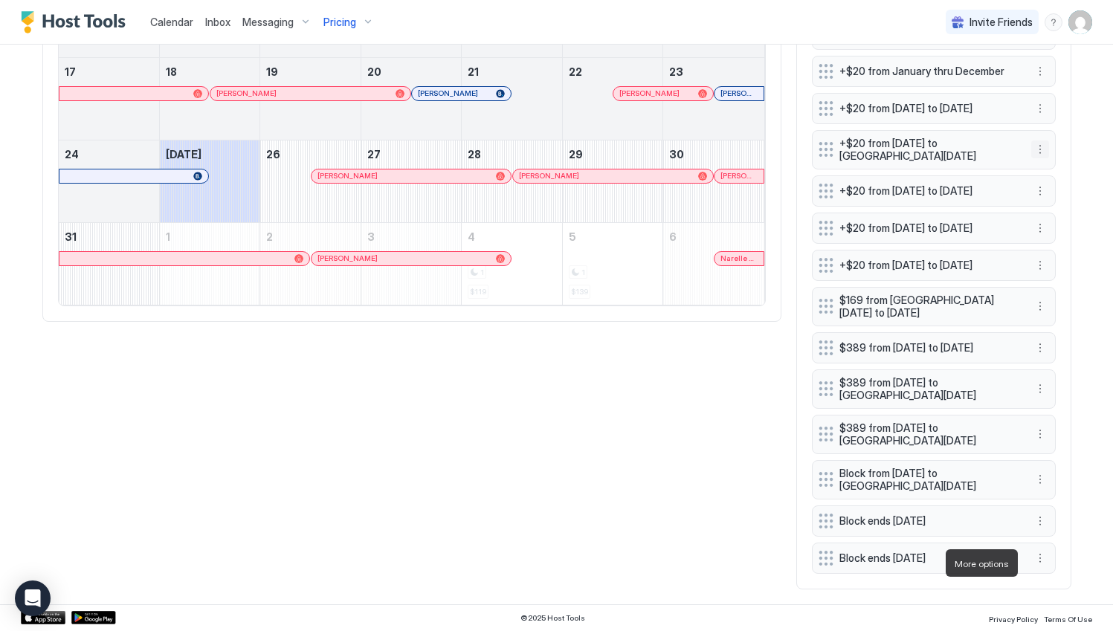
click at [1033, 557] on button "More options" at bounding box center [1040, 558] width 18 height 18
click at [1045, 543] on div "Delete" at bounding box center [1054, 537] width 56 height 24
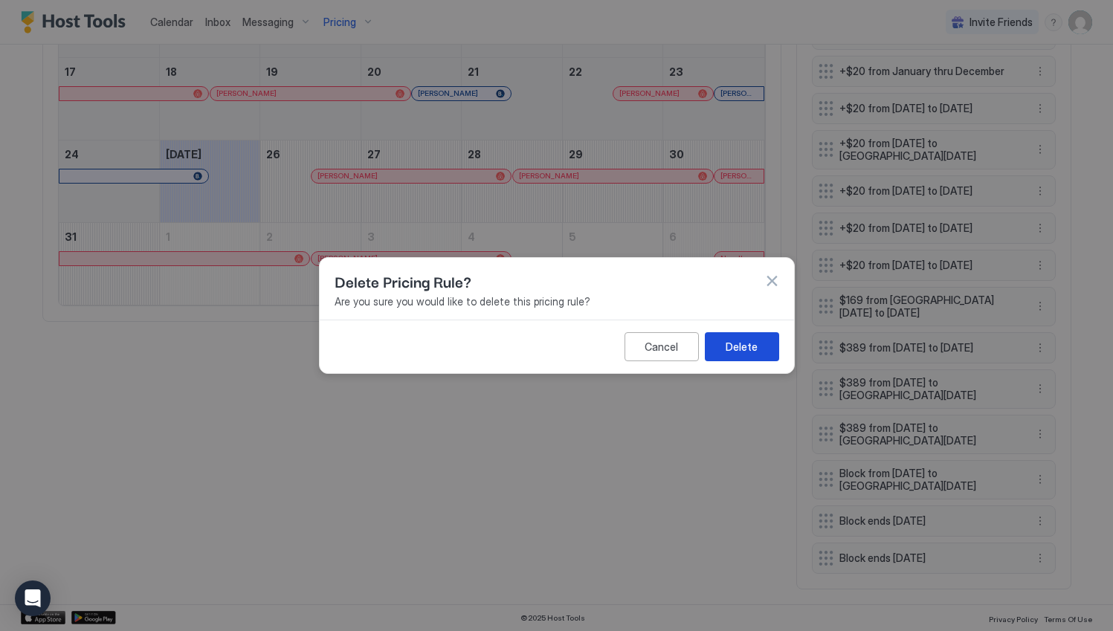
click at [734, 344] on div "Delete" at bounding box center [742, 347] width 32 height 16
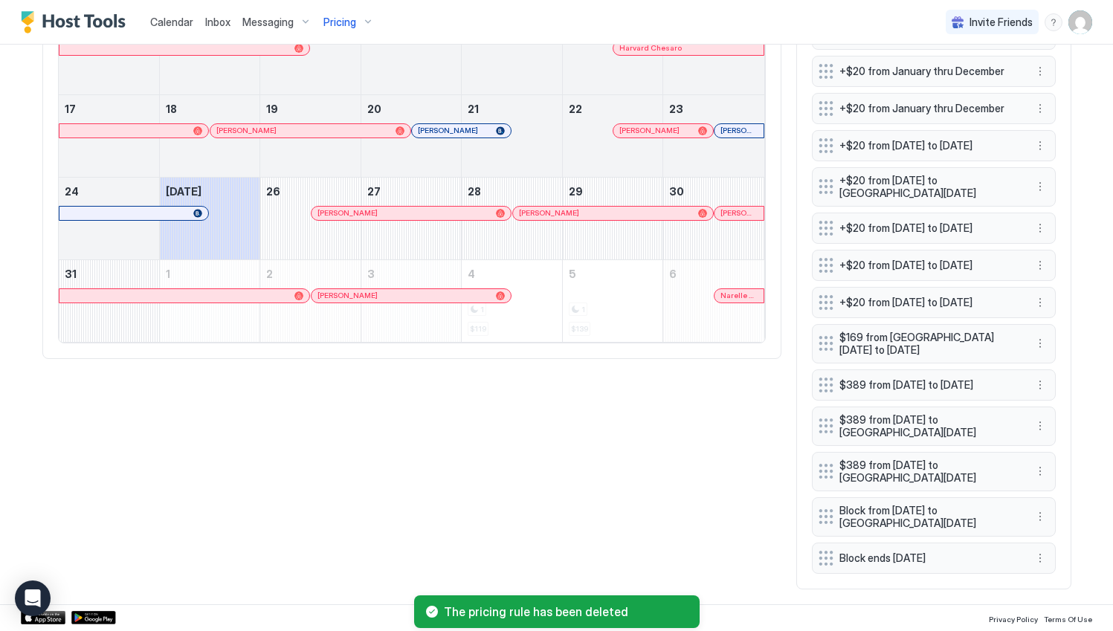
scroll to position [786, 0]
drag, startPoint x: 960, startPoint y: 554, endPoint x: 944, endPoint y: 352, distance: 202.1
click at [944, 352] on div "Set booking length to a minimum of 1 night ends [DATE] -$20 for 14 days -$20 fo…" at bounding box center [934, 232] width 244 height 683
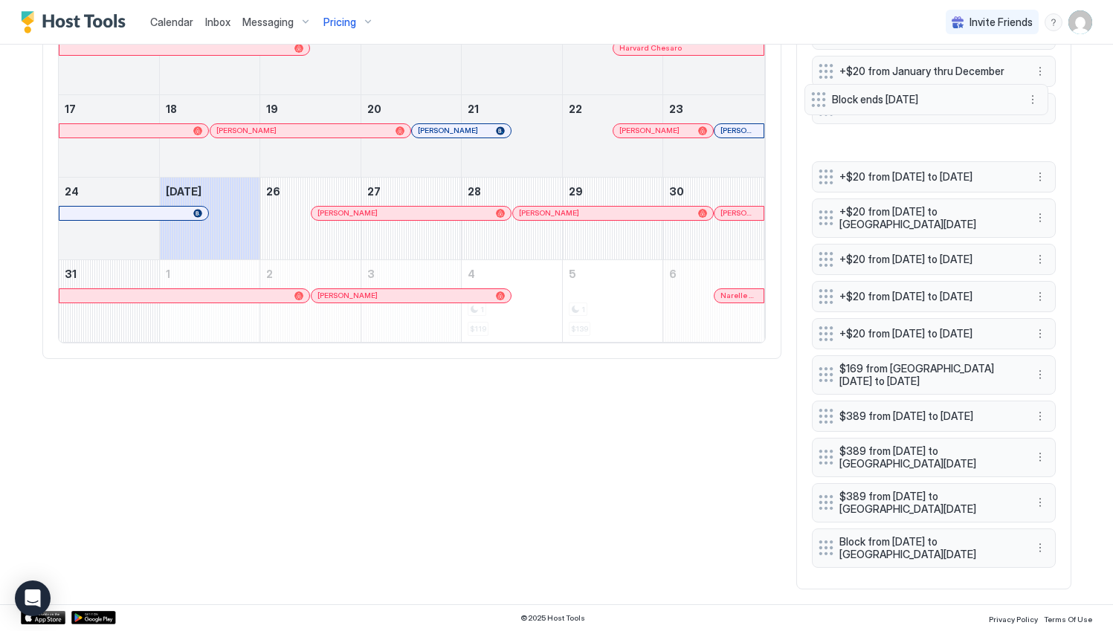
click at [822, 104] on div "Set booking length to a minimum of 1 night ends [DATE] -$20 for 14 days -$20 fo…" at bounding box center [934, 232] width 244 height 683
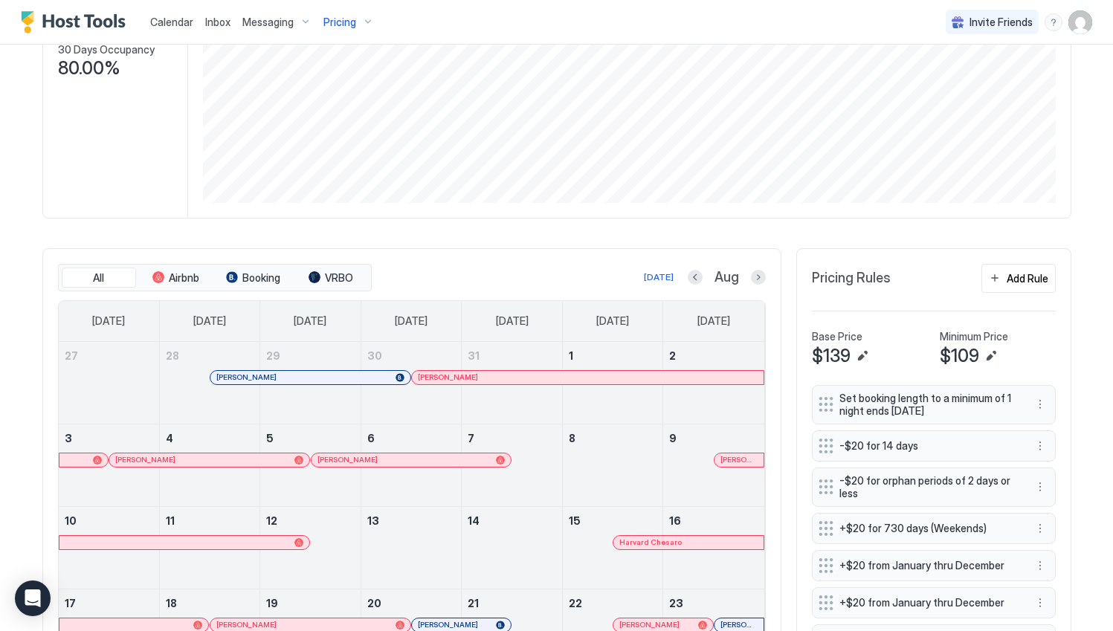
scroll to position [340, 0]
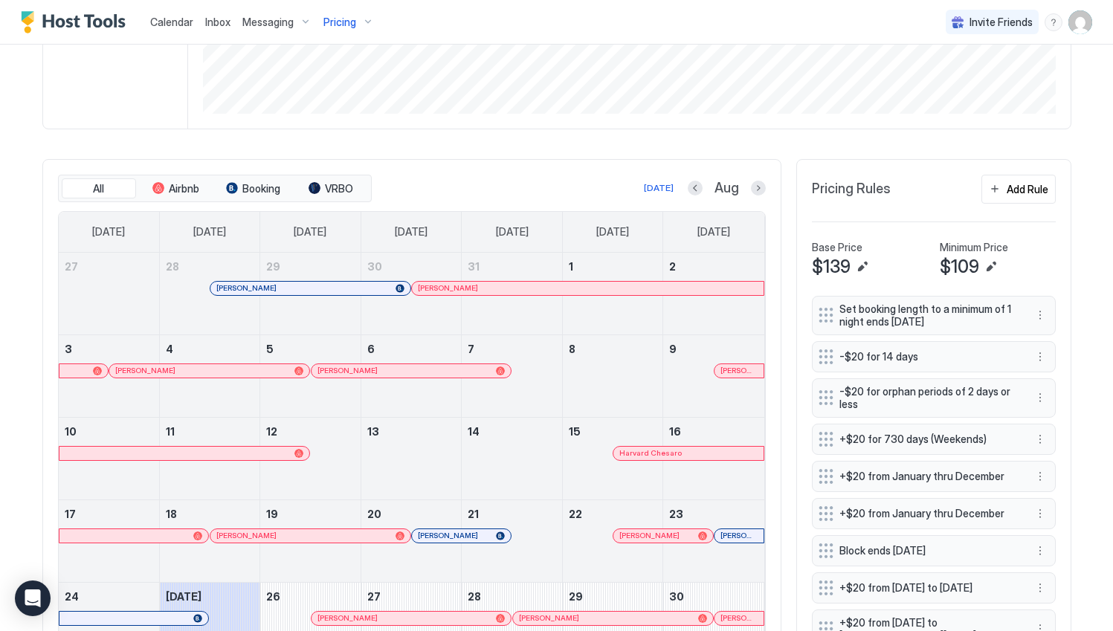
click at [818, 557] on div "Set booking length to a minimum of 1 night ends [DATE] -$20 for 14 days -$20 fo…" at bounding box center [934, 637] width 244 height 683
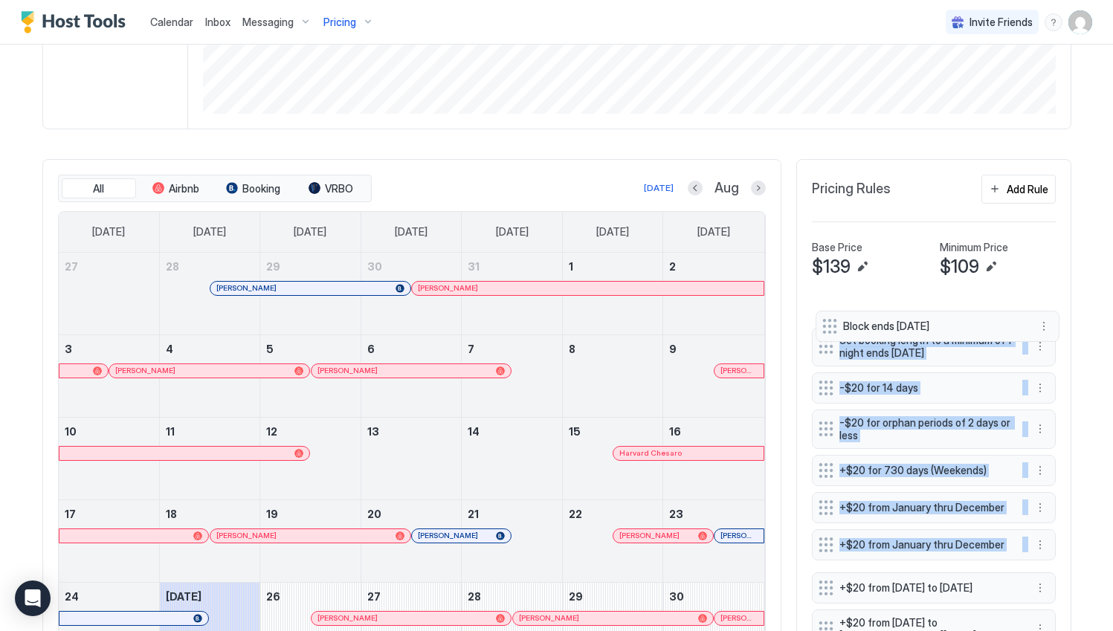
drag, startPoint x: 817, startPoint y: 552, endPoint x: 827, endPoint y: 328, distance: 224.7
click at [827, 328] on div "Set booking length to a minimum of 1 night ends [DATE] -$20 for 14 days -$20 fo…" at bounding box center [934, 637] width 244 height 683
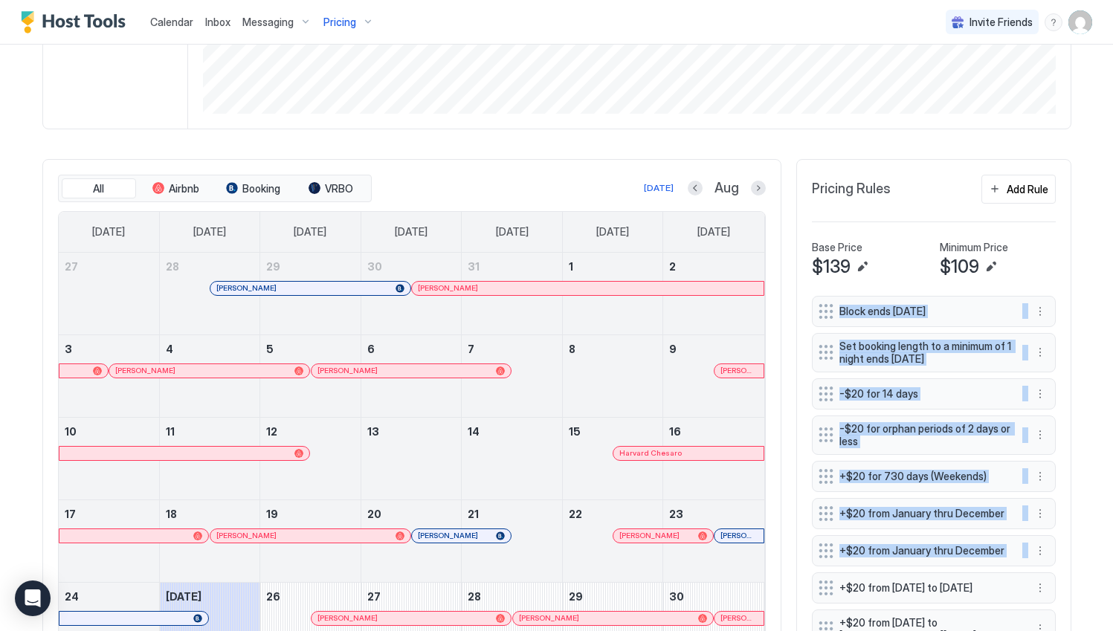
click at [823, 318] on div "Block ends [DATE] Set booking length to a minimum of 1 night ends [DATE] -$20 f…" at bounding box center [934, 637] width 244 height 683
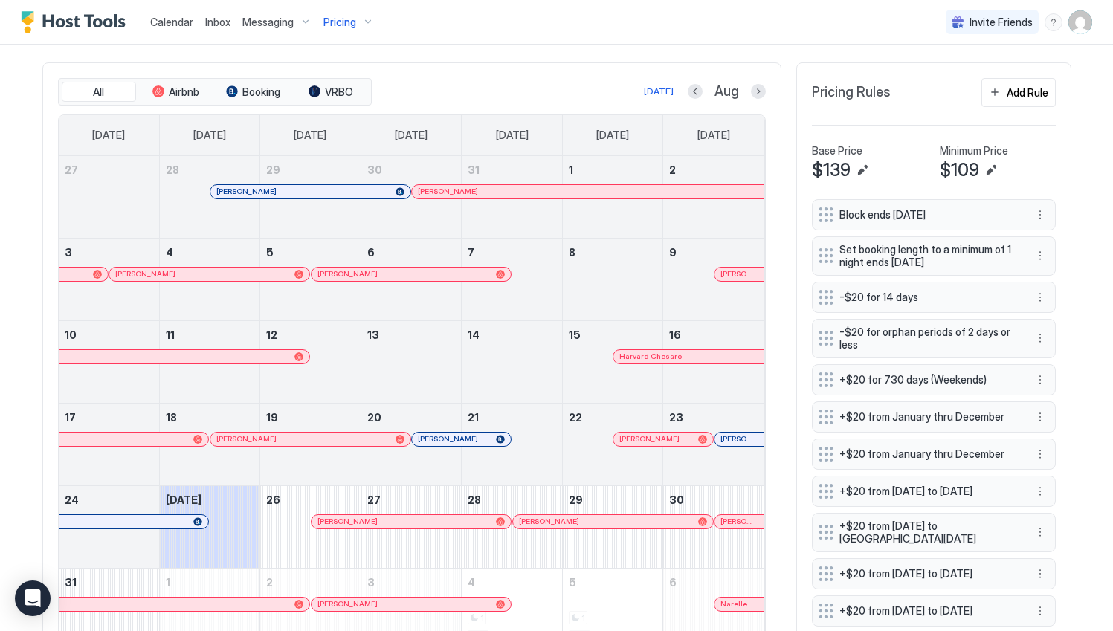
scroll to position [268, 0]
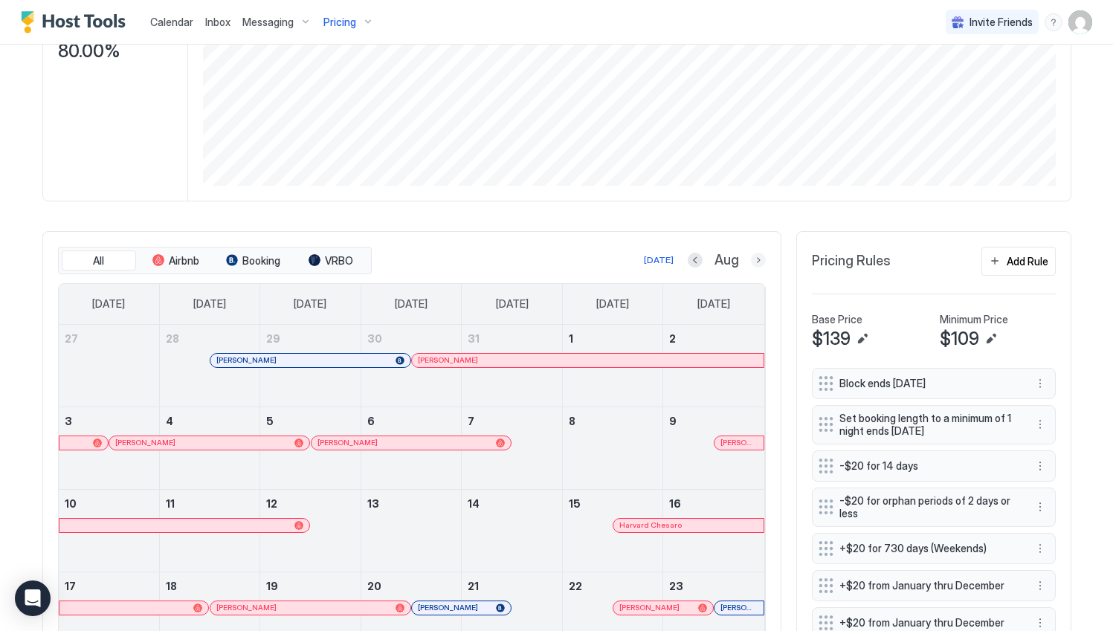
click at [752, 261] on button "Next month" at bounding box center [758, 260] width 15 height 15
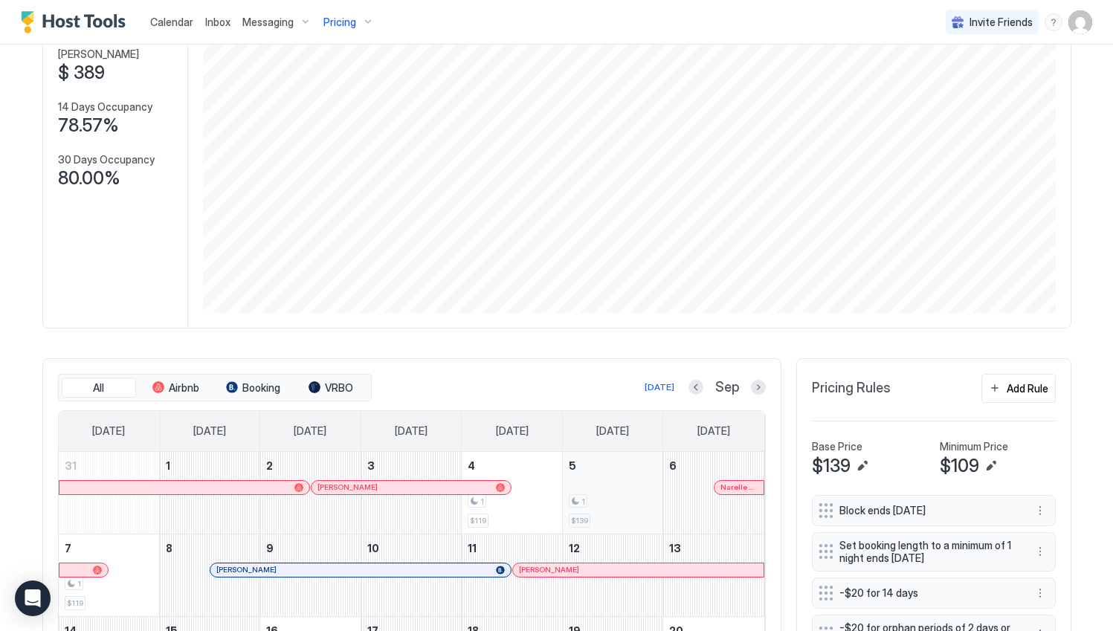
scroll to position [446, 0]
